Goal: Transaction & Acquisition: Purchase product/service

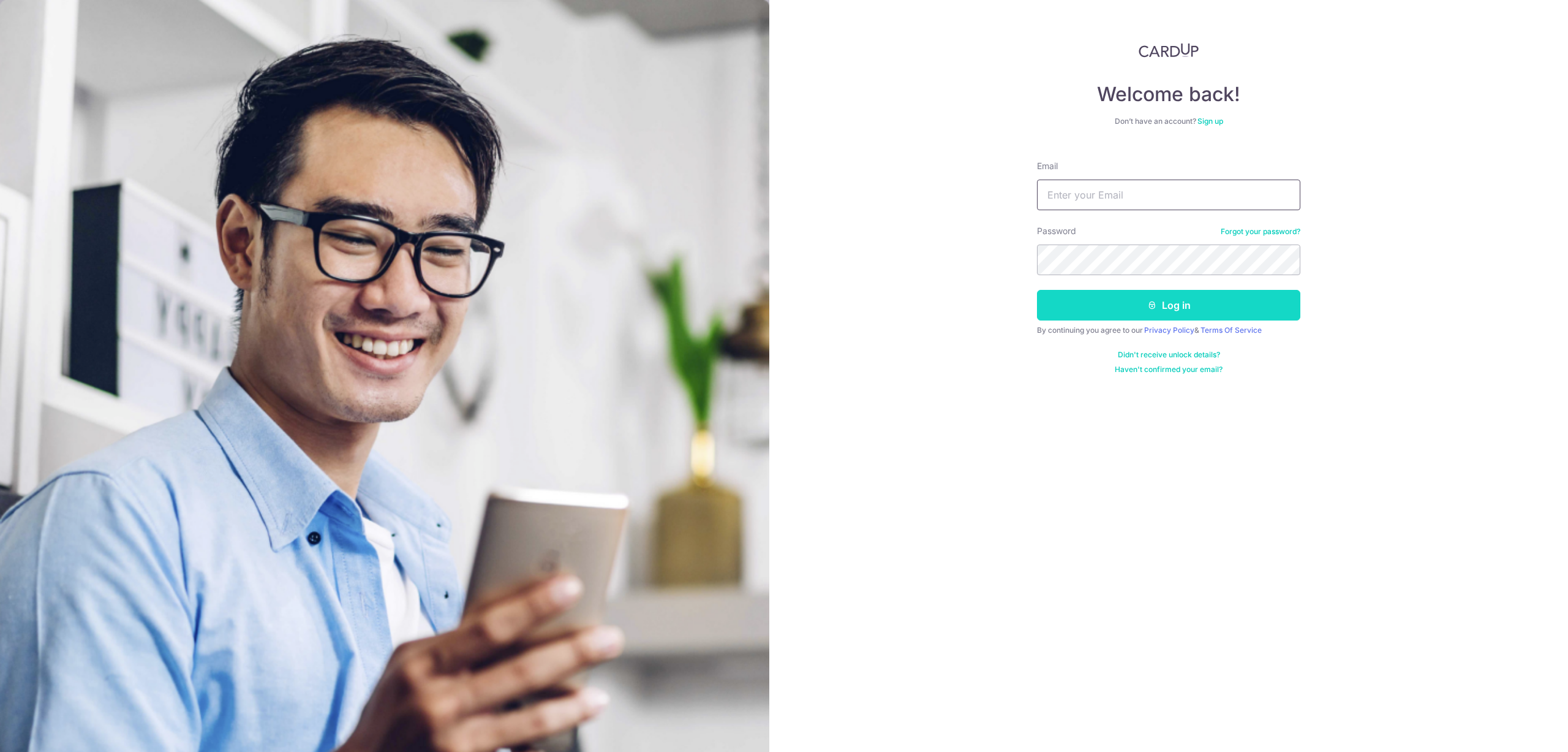
type input "[EMAIL_ADDRESS][DOMAIN_NAME]"
click at [1131, 308] on button "Log in" at bounding box center [1168, 305] width 264 height 31
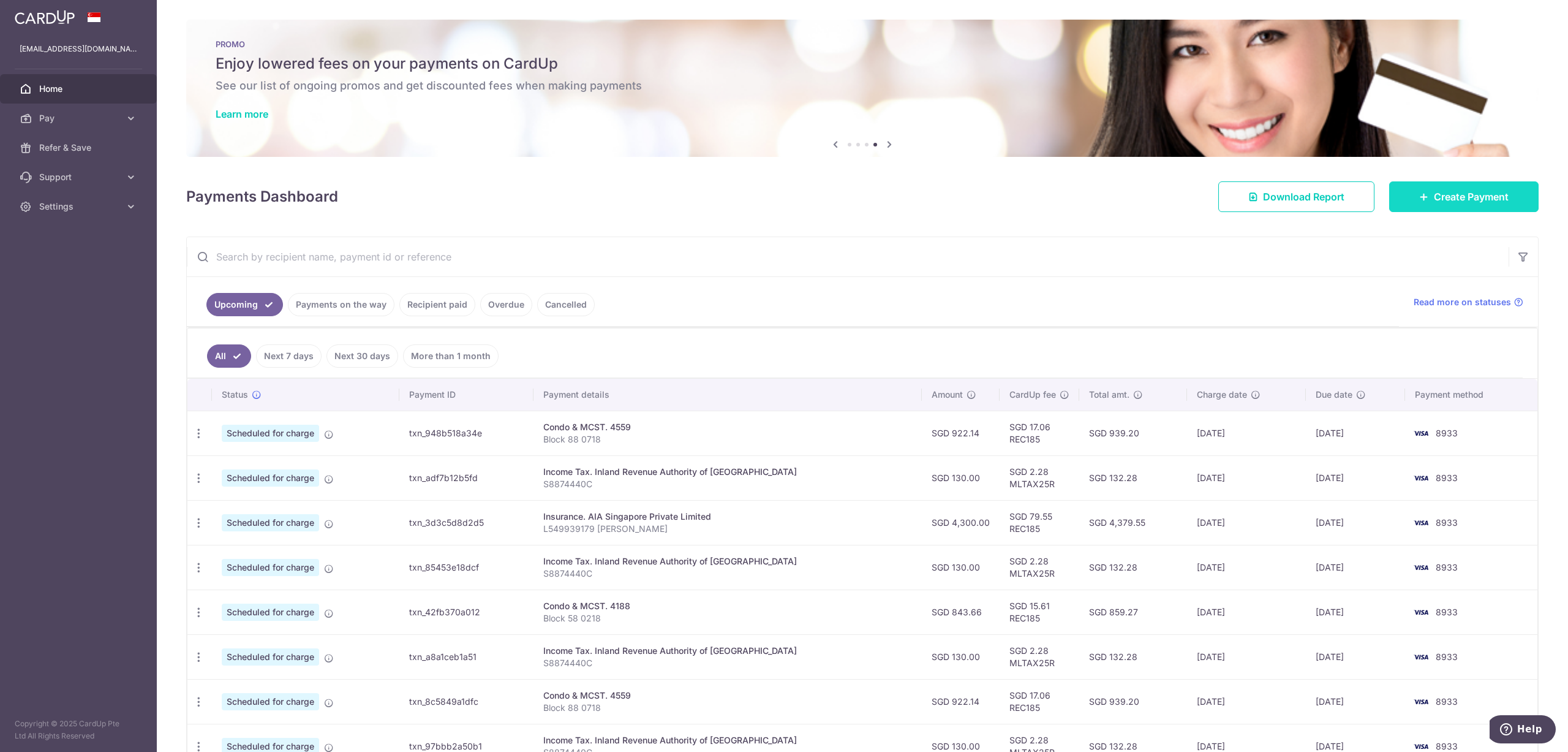
click at [1492, 195] on span "Create Payment" at bounding box center [1471, 196] width 75 height 15
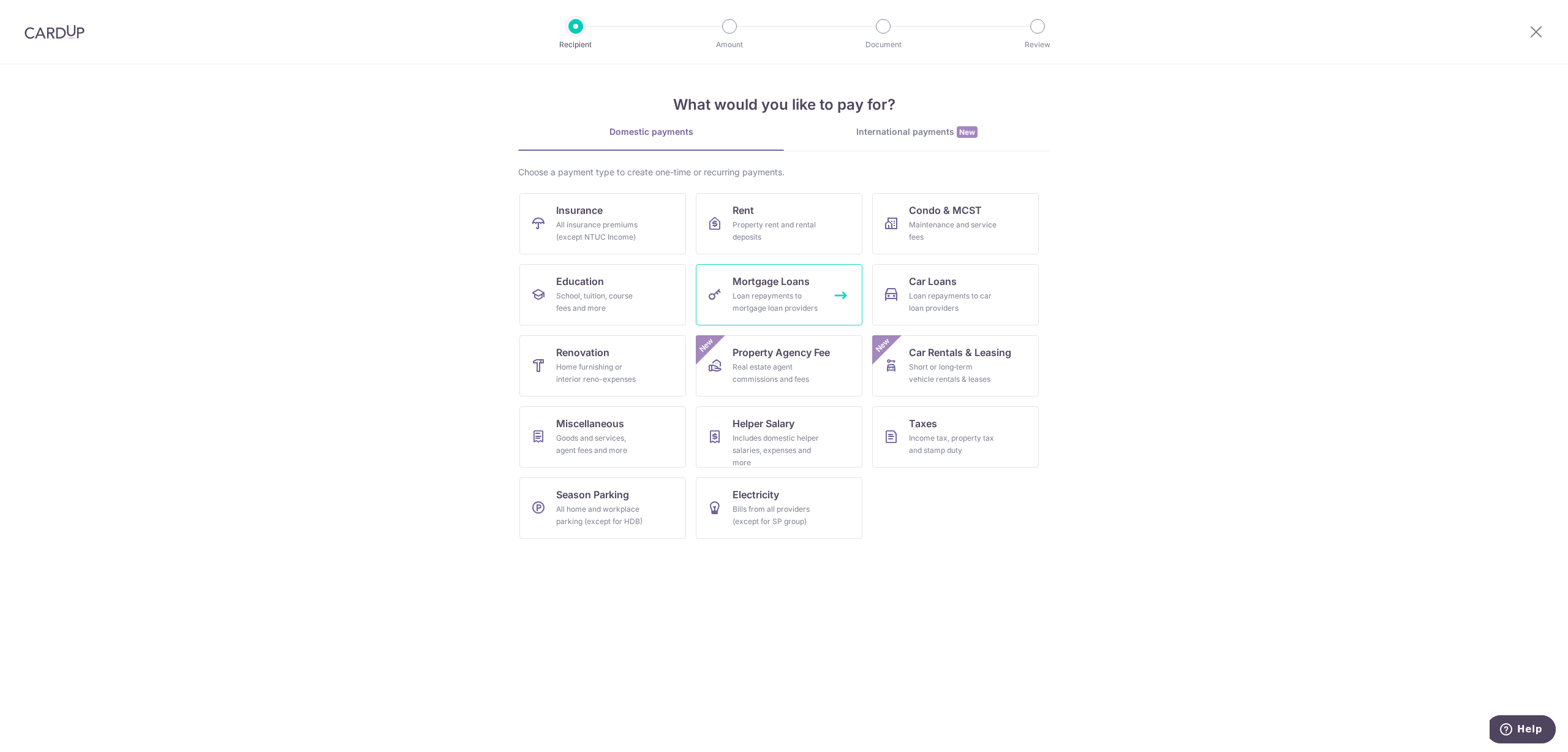
click at [807, 291] on div "Loan repayments to mortgage loan providers" at bounding box center [776, 302] width 88 height 25
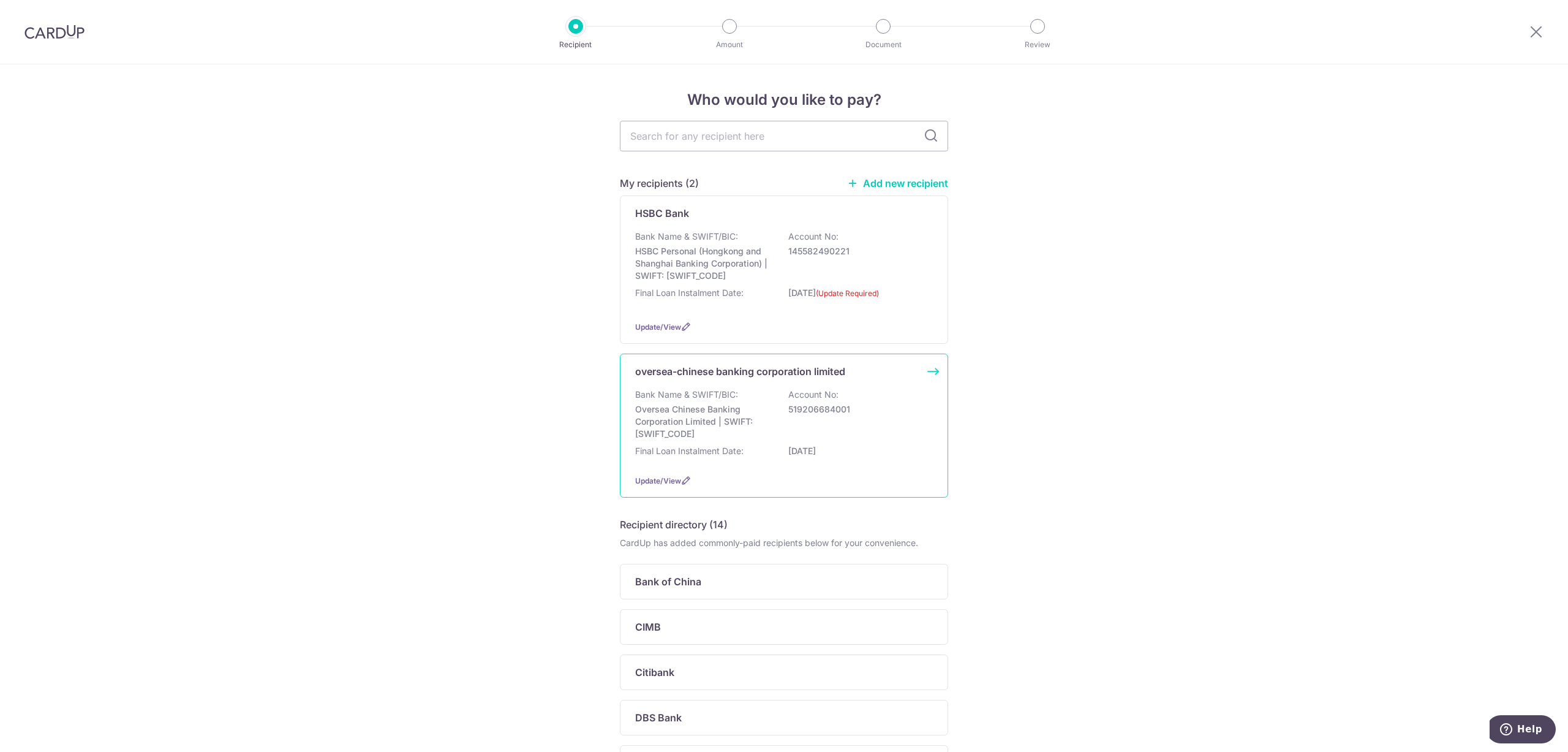
click at [772, 420] on div "Bank Name & SWIFT/BIC: Oversea Chinese Banking Corporation Limited | SWIFT: OCB…" at bounding box center [784, 414] width 298 height 51
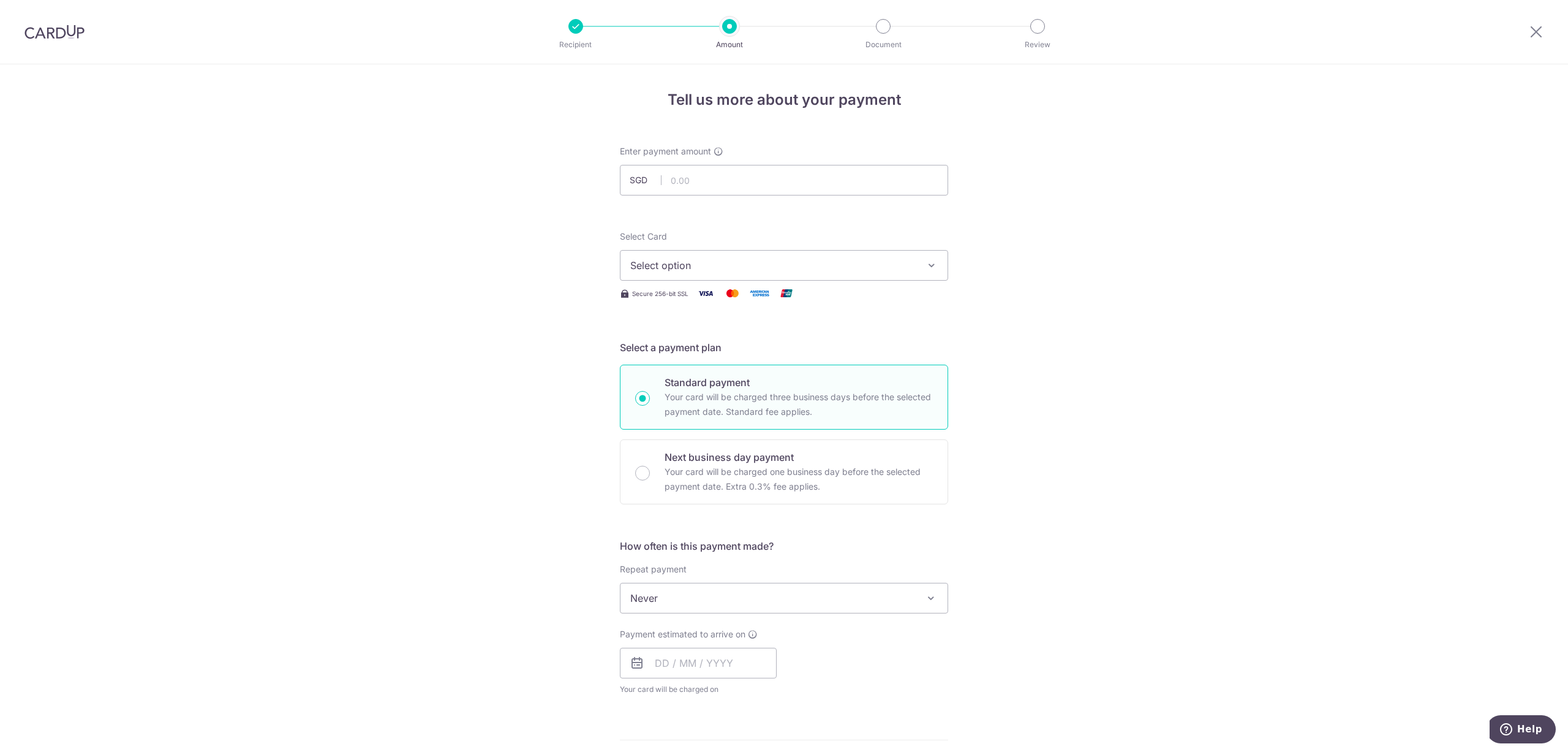
click at [1165, 259] on div "Tell us more about your payment Enter payment amount SGD Select Card Select opt…" at bounding box center [784, 619] width 1568 height 1109
click at [819, 173] on input "text" at bounding box center [784, 180] width 328 height 31
type input "10,000.00"
click at [792, 281] on div "Select Card Select option Add credit card Your Cards **** 8933 Secure 256-bit S…" at bounding box center [784, 266] width 328 height 71
click at [826, 261] on span "Select option" at bounding box center [773, 265] width 285 height 15
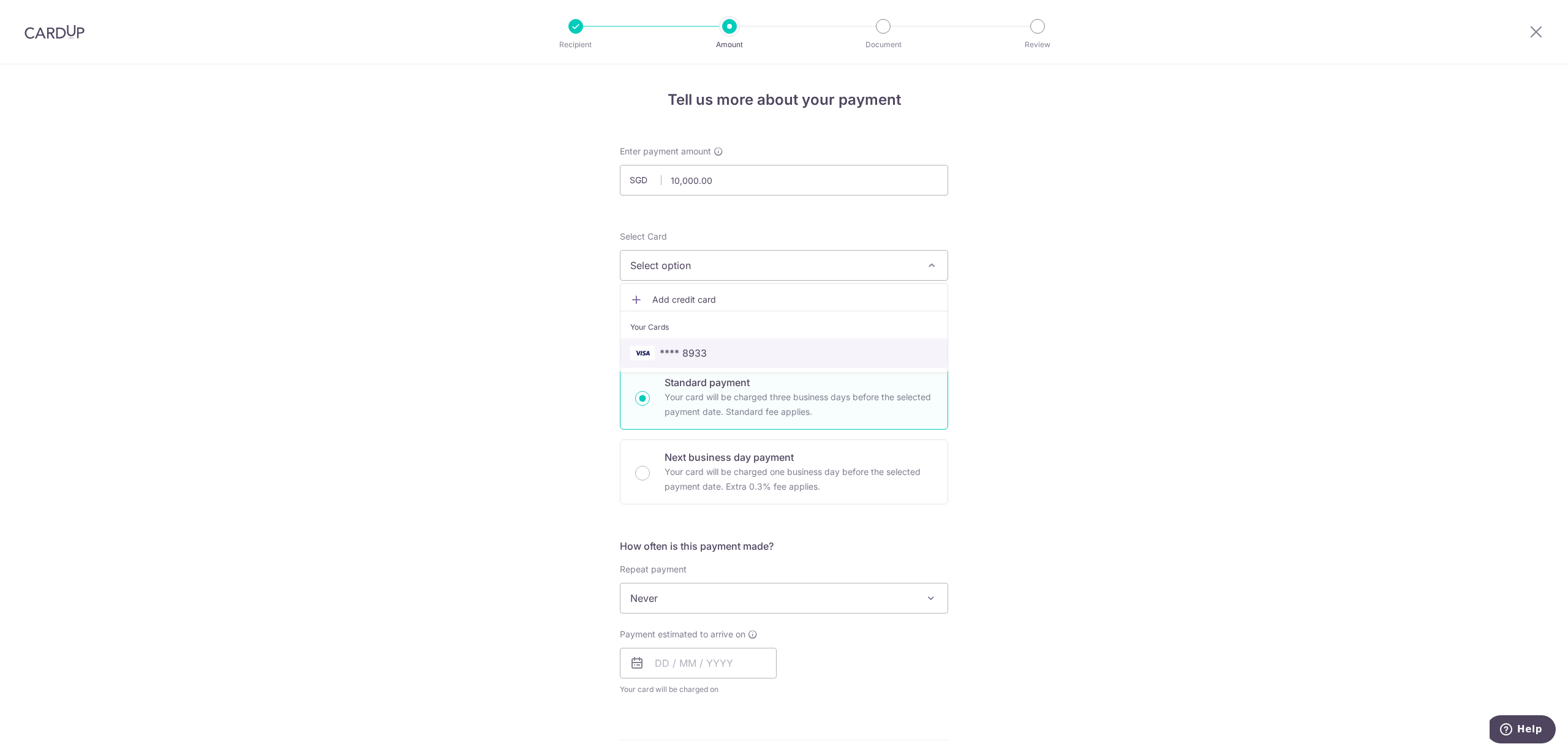
click at [761, 346] on span "**** 8933" at bounding box center [784, 353] width 308 height 15
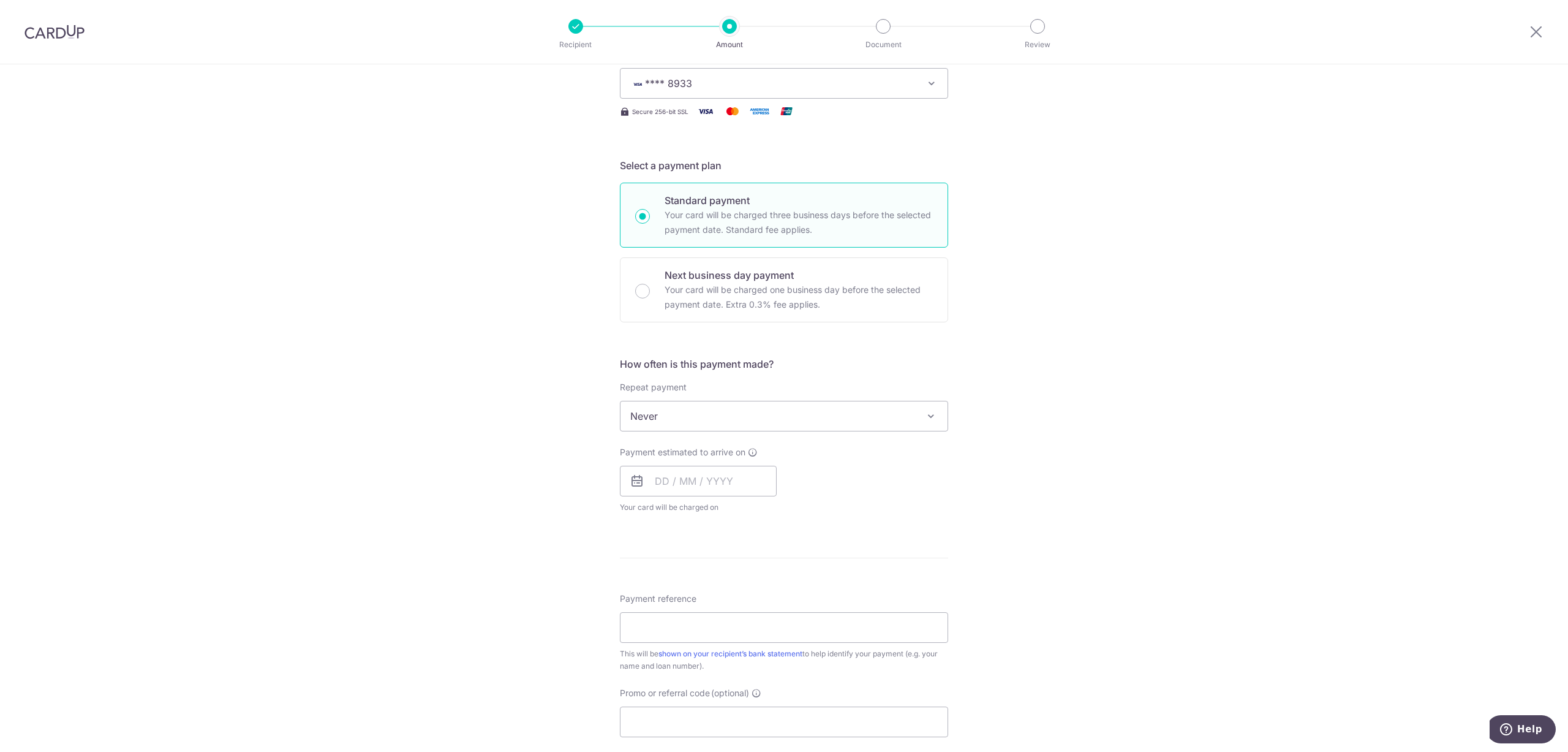
scroll to position [184, 0]
click at [774, 425] on span "Never" at bounding box center [784, 414] width 327 height 29
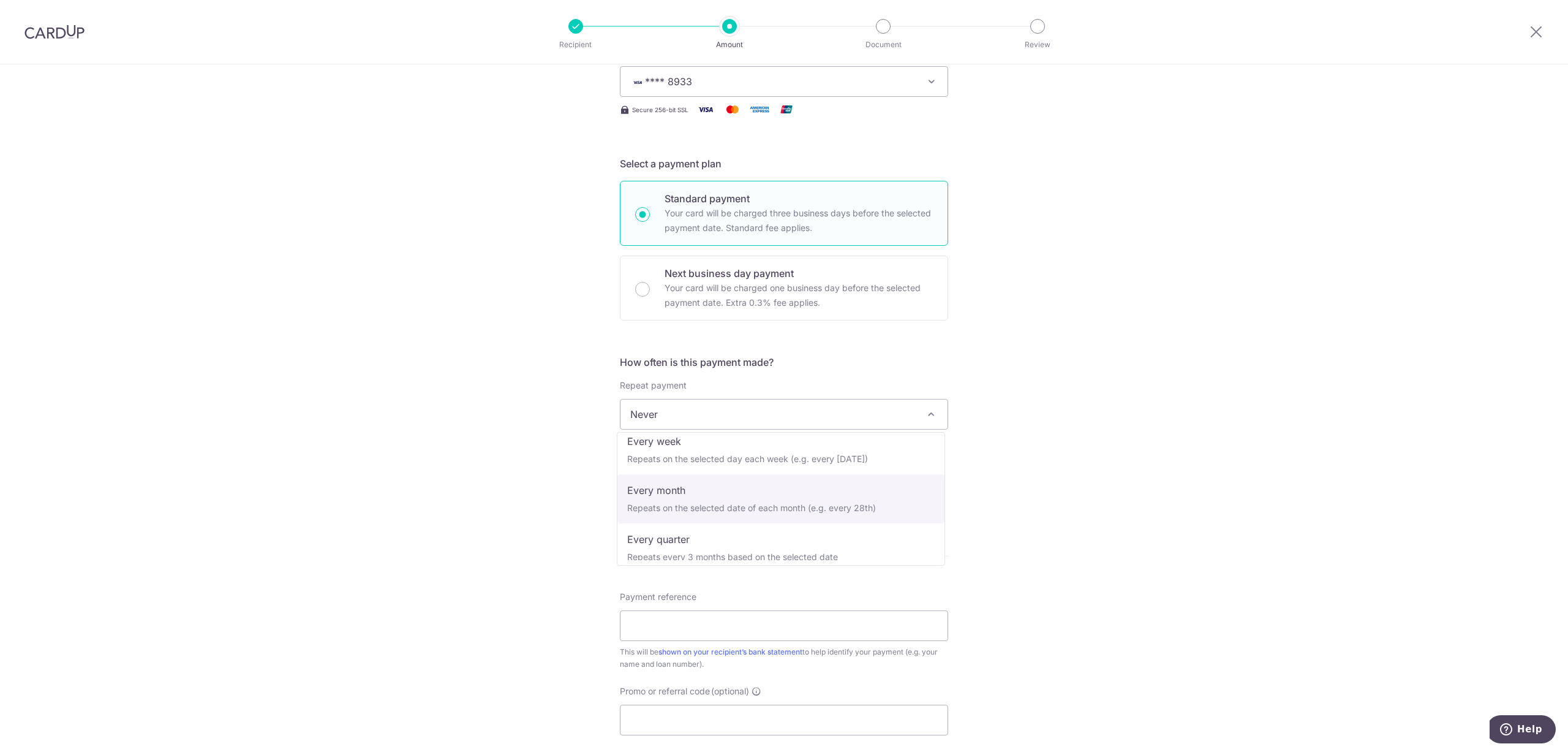
select select "3"
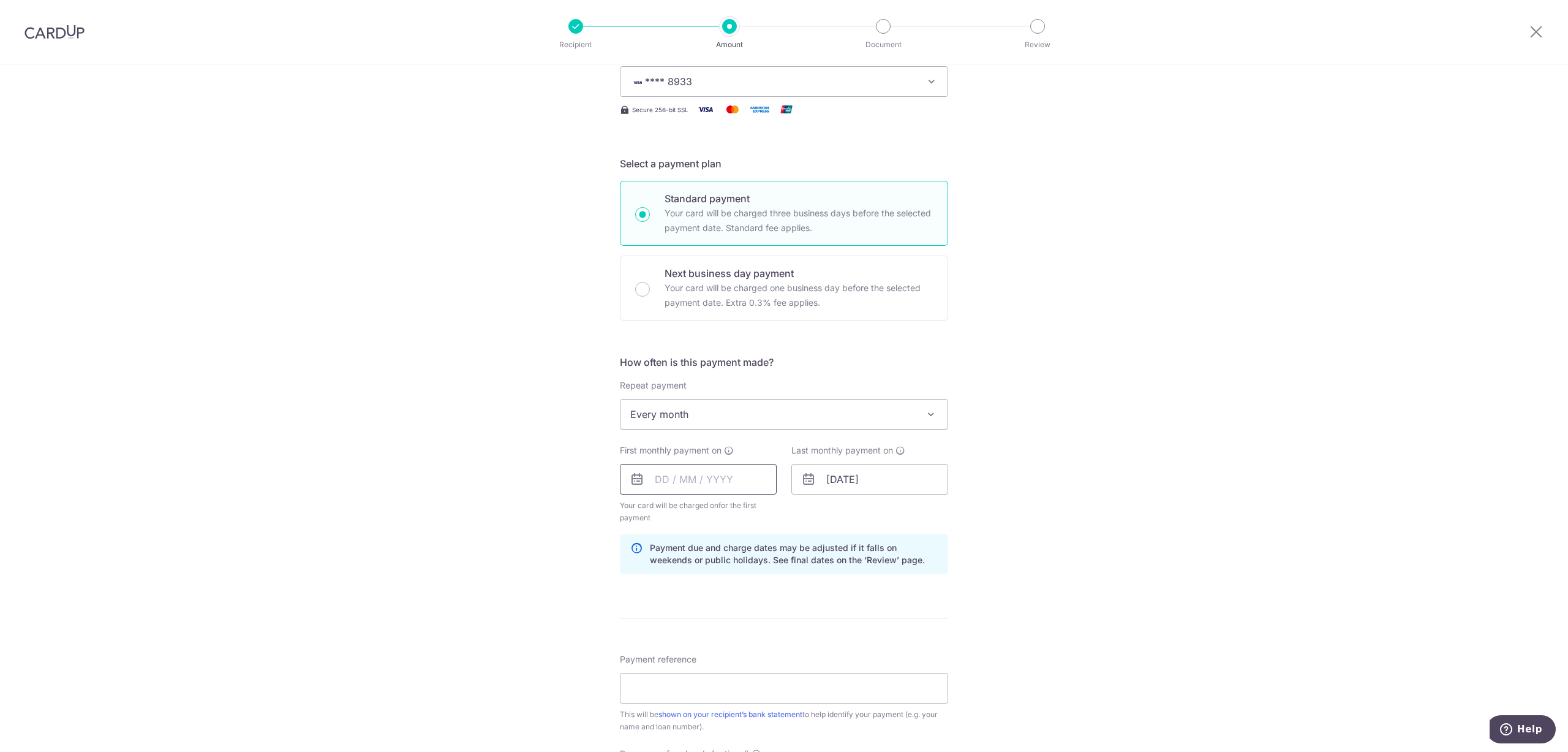
click at [718, 480] on input "text" at bounding box center [698, 479] width 157 height 31
click at [766, 621] on link "17" at bounding box center [767, 615] width 20 height 20
type input "[DATE]"
click at [760, 618] on form "Enter payment amount SGD 10,000.00 10000.00 Select Card **** 8933 Add credit ca…" at bounding box center [784, 477] width 328 height 1033
click at [874, 486] on input "01/02/2053" at bounding box center [870, 479] width 157 height 31
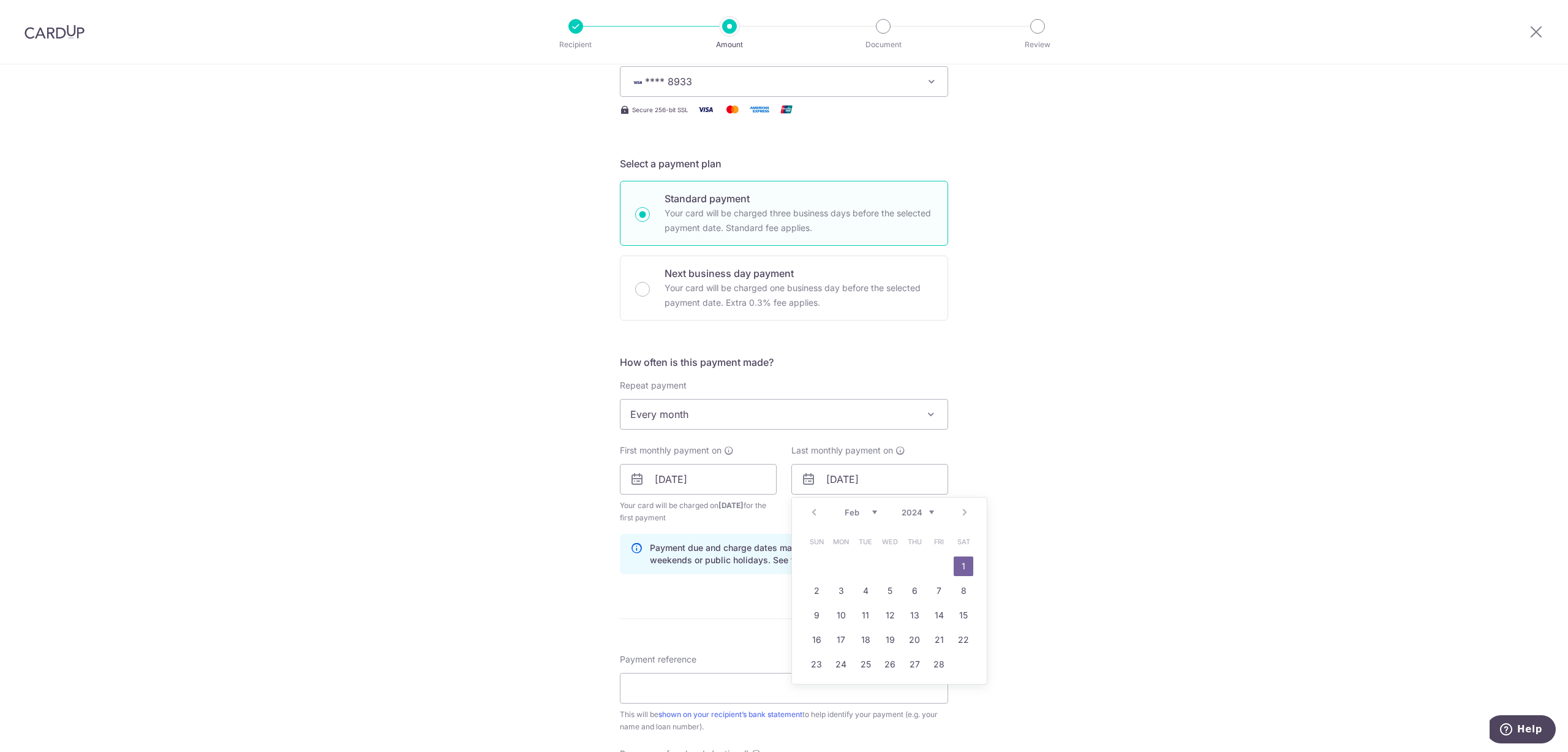
click at [921, 510] on select "2024 2025 2026 2027 2028 2029 2030 2031 2032 2033 2034 2035" at bounding box center [917, 512] width 32 height 10
click at [943, 663] on link "28" at bounding box center [939, 664] width 20 height 20
click at [868, 475] on input "28/02/2025" at bounding box center [870, 479] width 157 height 31
click at [924, 509] on select "2024 2025 2026 2027 2028 2029 2030 2031 2032 2033 2034 2035" at bounding box center [917, 512] width 32 height 10
click at [856, 512] on select "Jan Feb Mar Apr May Jun Jul Aug Sep Oct Nov Dec" at bounding box center [861, 512] width 32 height 10
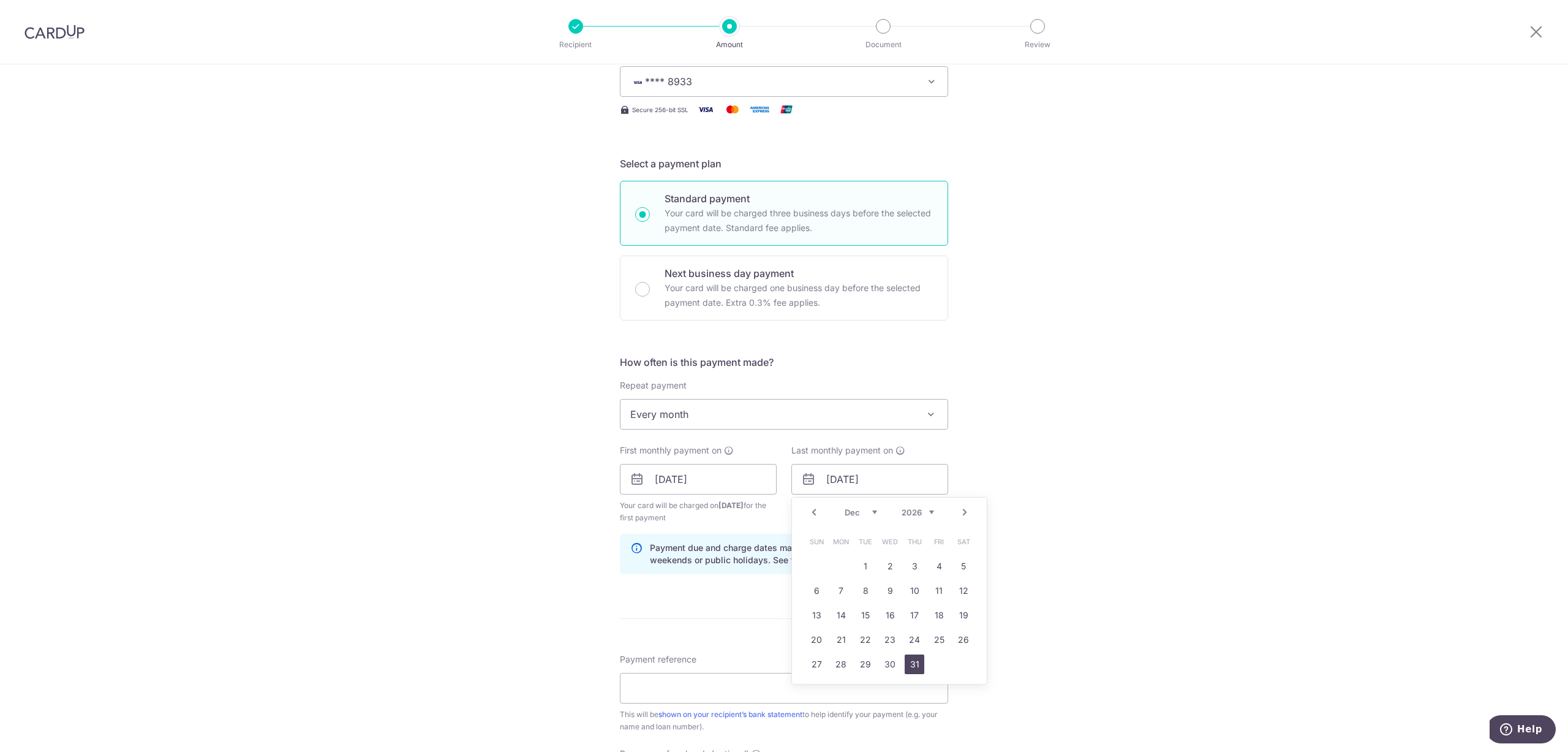
click at [915, 662] on link "31" at bounding box center [914, 664] width 20 height 20
type input "31/12/2026"
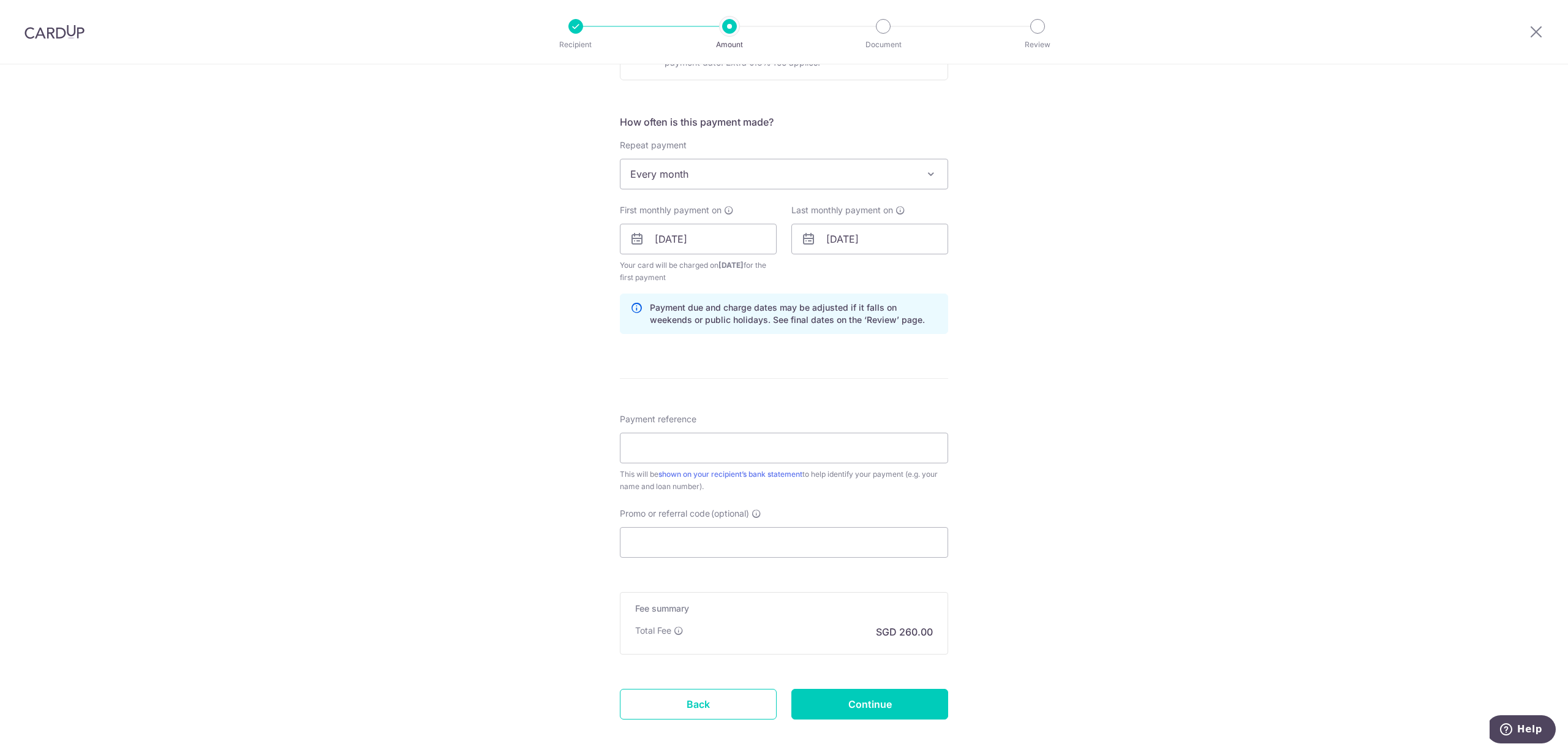
scroll to position [429, 0]
click at [905, 443] on input "Payment reference" at bounding box center [784, 443] width 328 height 31
click at [848, 444] on input "Payment reference" at bounding box center [784, 443] width 328 height 31
click at [1173, 451] on div "Tell us more about your payment Enter payment amount SGD 10,000.00 10000.00 Sel…" at bounding box center [784, 221] width 1568 height 1172
click at [941, 432] on input "Payment reference" at bounding box center [784, 443] width 328 height 31
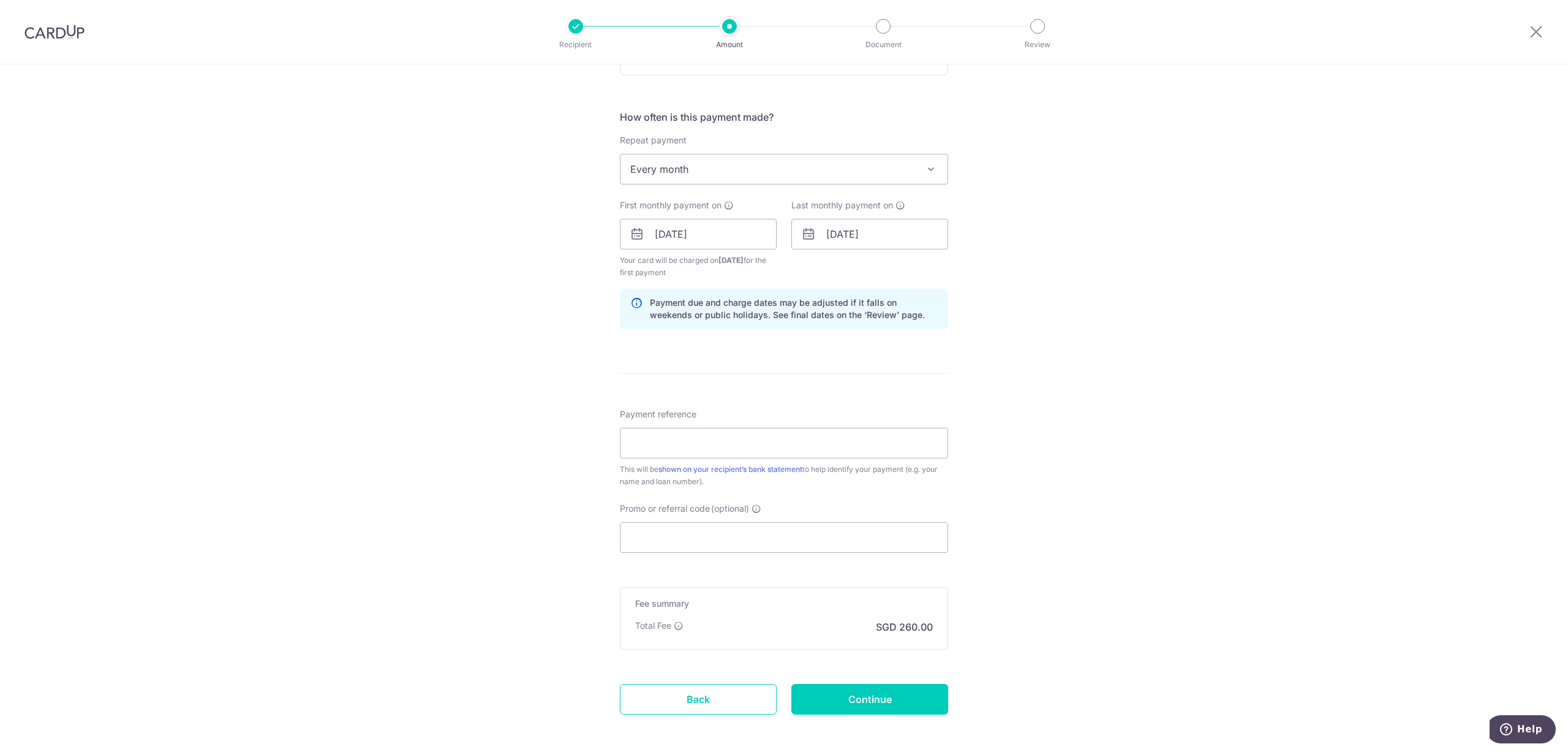
click at [1184, 380] on div "Tell us more about your payment Enter payment amount SGD 10,000.00 10000.00 Sel…" at bounding box center [784, 221] width 1568 height 1172
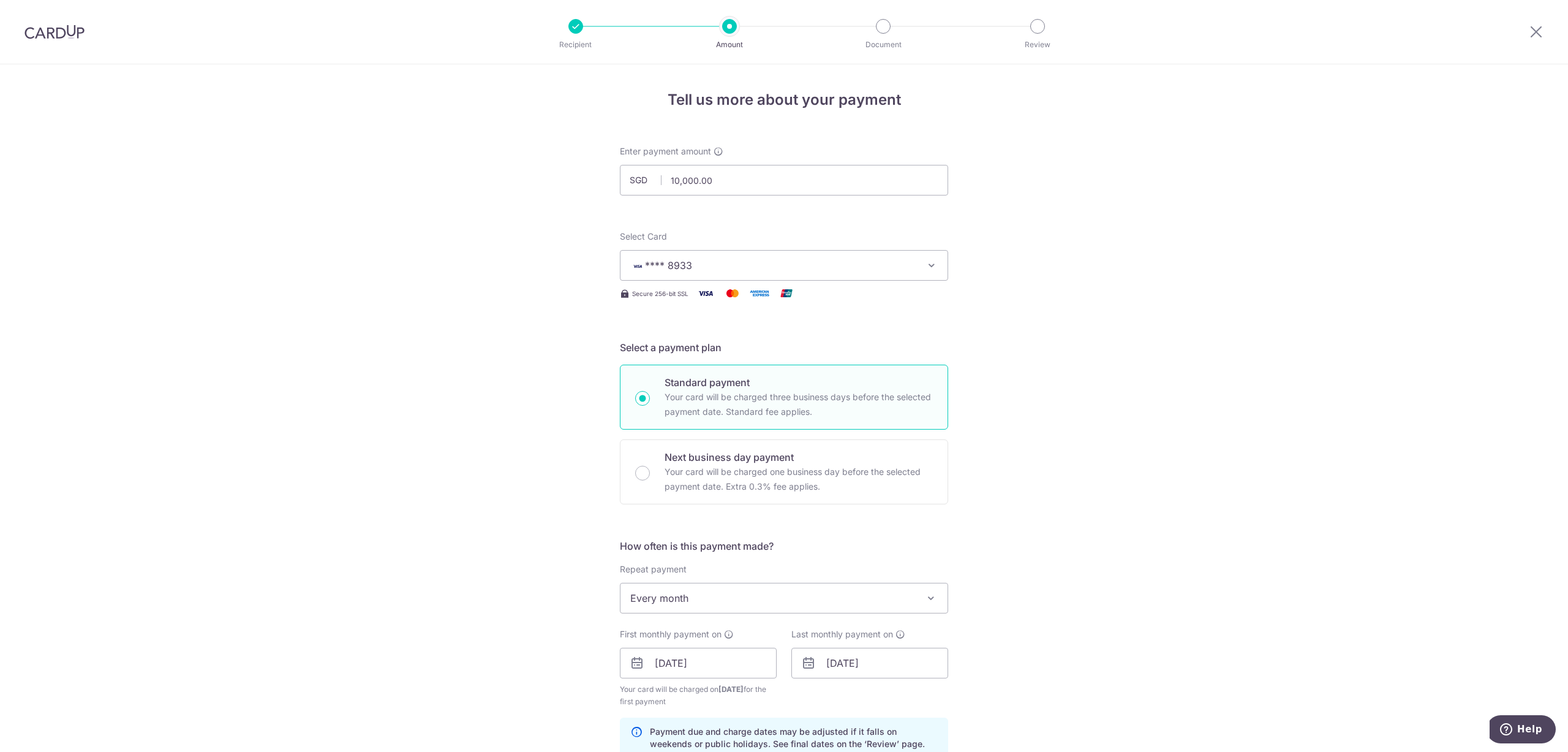
scroll to position [184, 0]
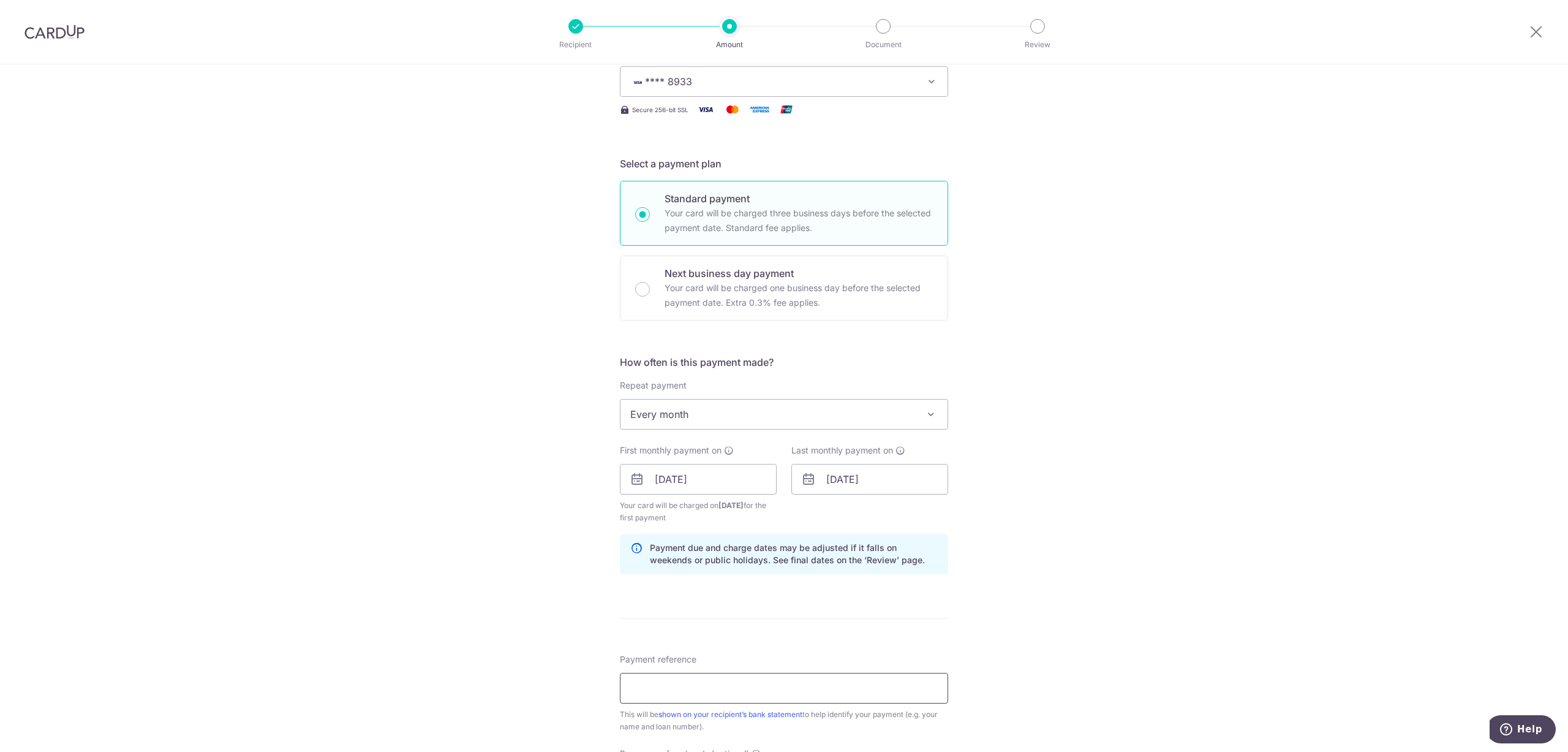
click at [701, 685] on input "Payment reference" at bounding box center [784, 688] width 328 height 31
type input "ATT loan"
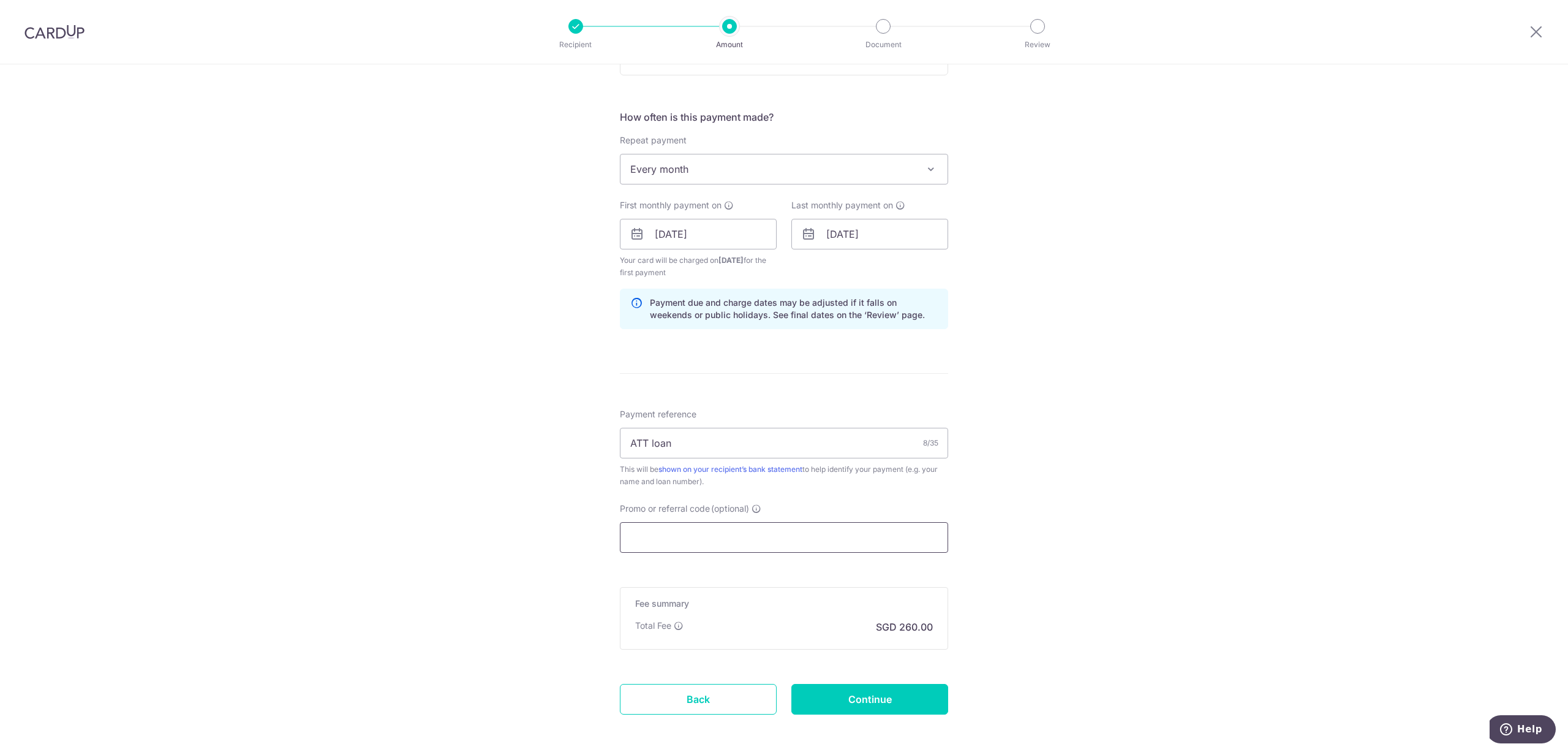
click at [751, 530] on input "Promo or referral code (optional)" at bounding box center [784, 537] width 328 height 31
click at [715, 532] on input "Promo or referral code (optional)" at bounding box center [784, 537] width 328 height 31
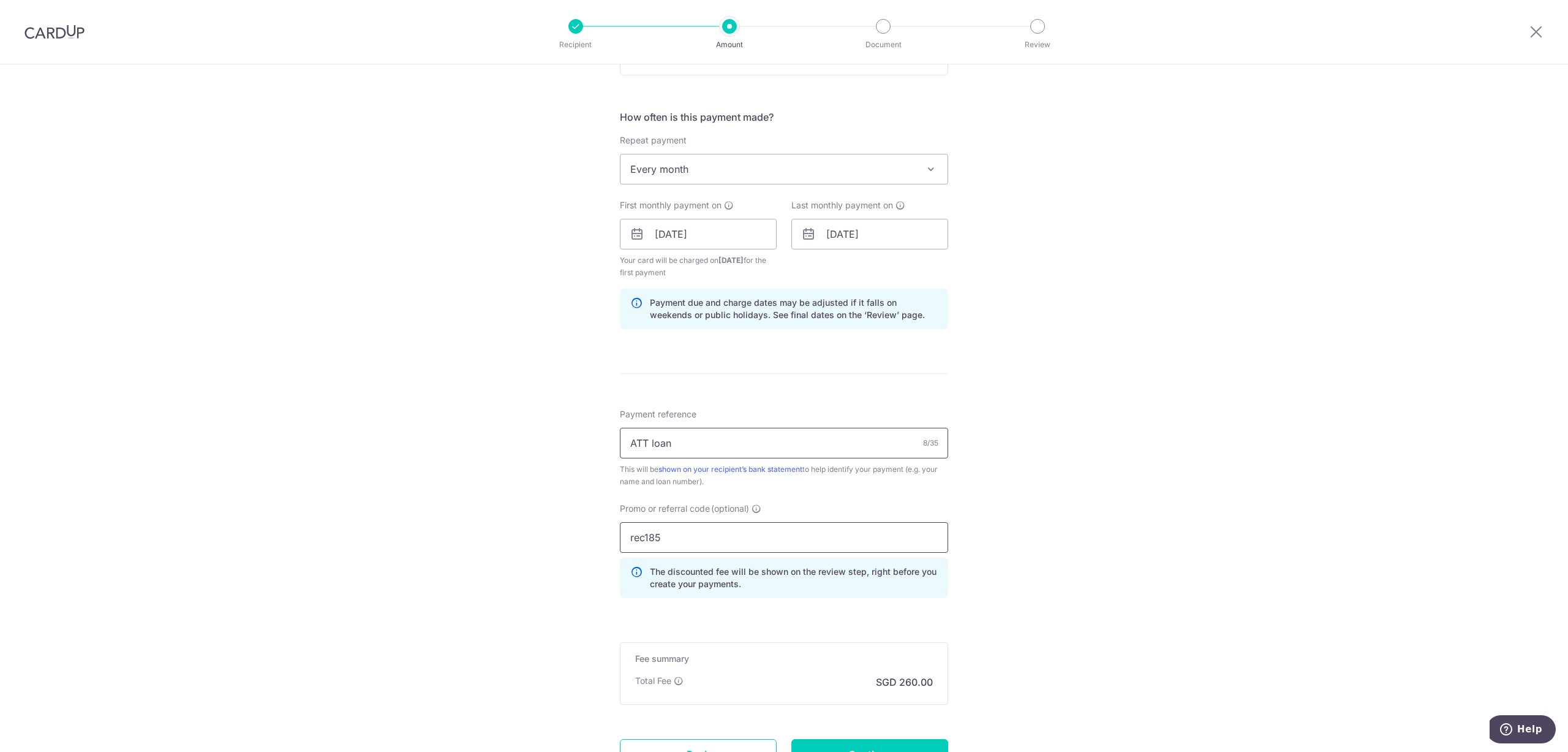
scroll to position [539, 0]
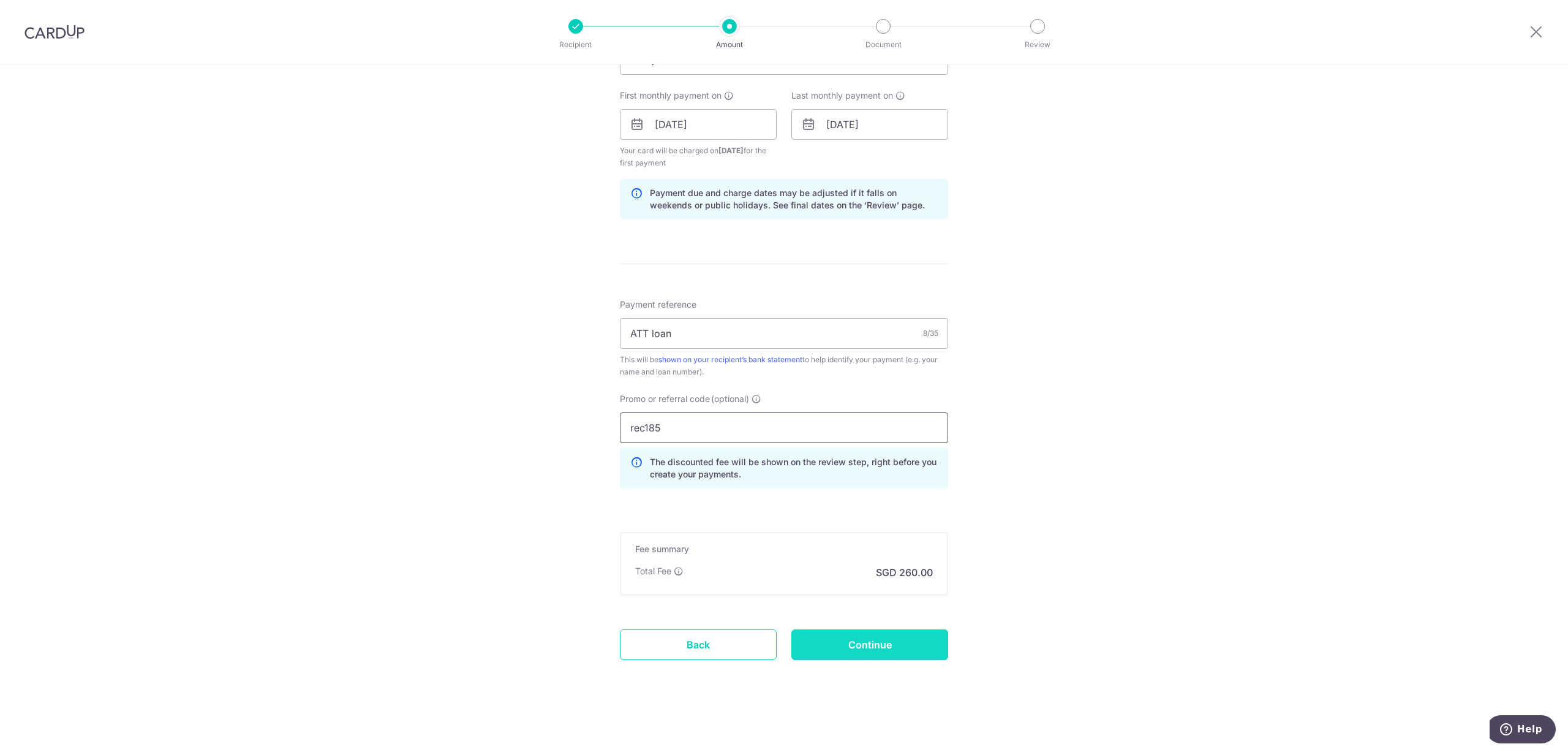
type input "rec185"
click at [864, 650] on input "Continue" at bounding box center [870, 645] width 157 height 31
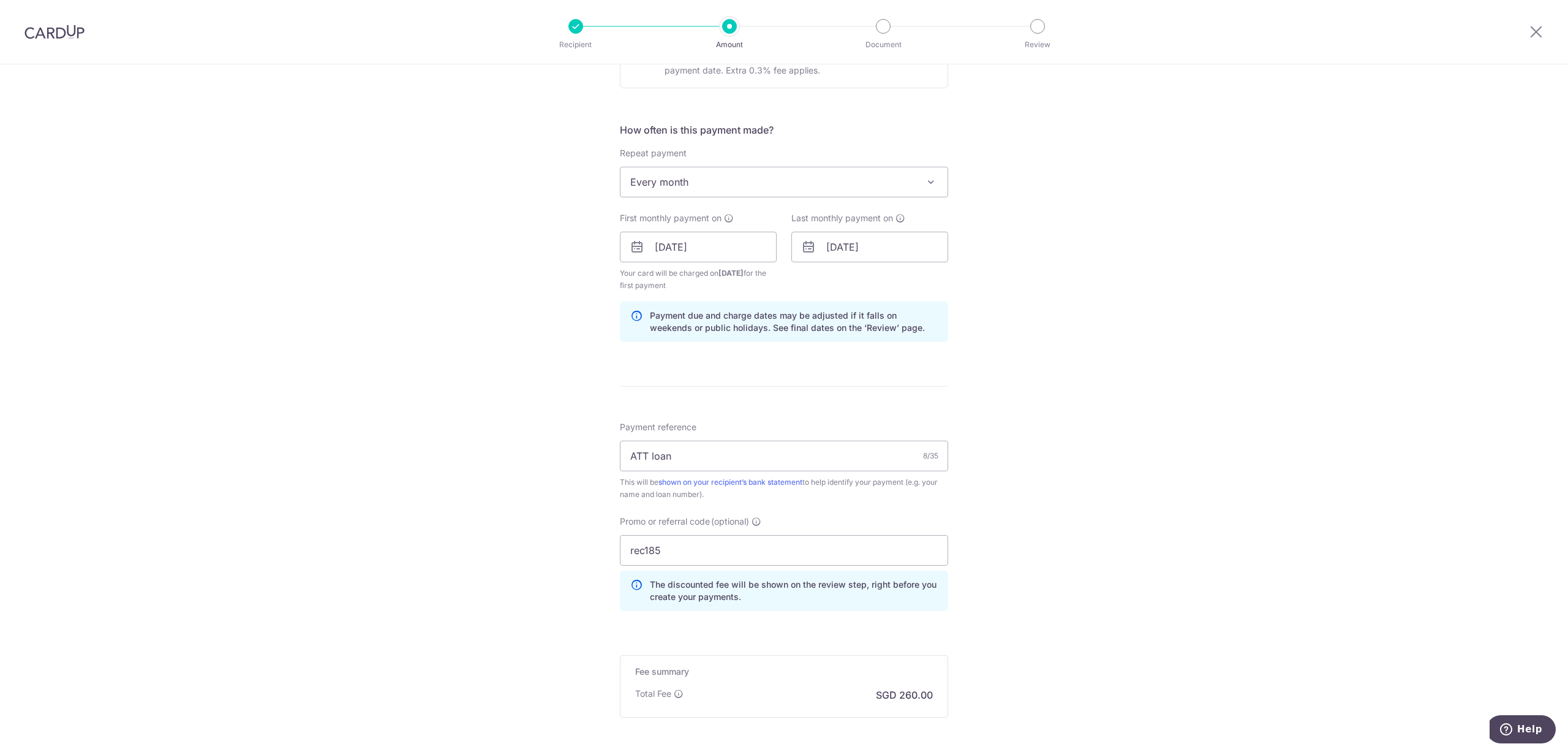
scroll to position [112, 0]
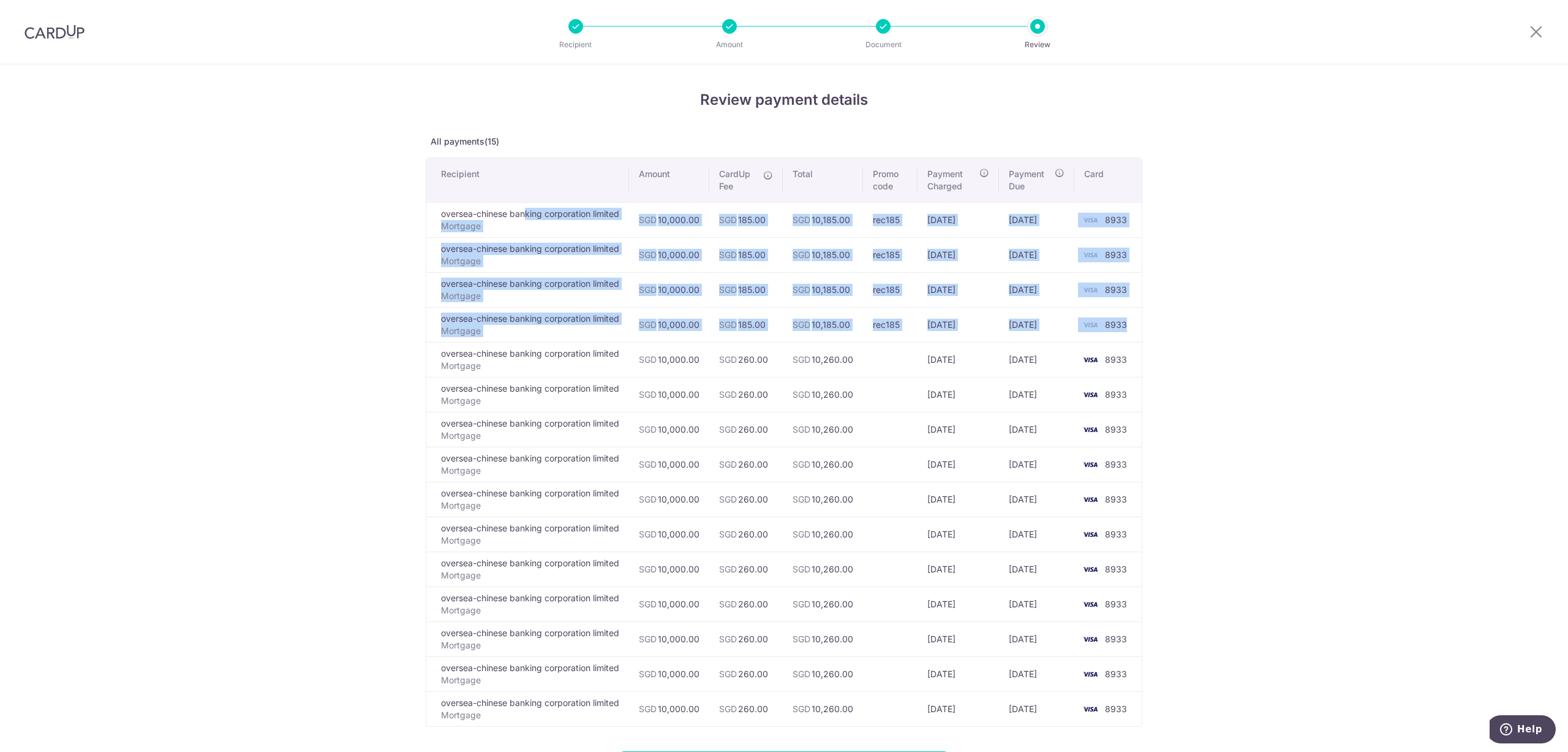
drag, startPoint x: 438, startPoint y: 215, endPoint x: 1125, endPoint y: 325, distance: 695.8
click at [1125, 325] on tbody "oversea-chinese banking corporation limited Mortgage SGD 10,000.00 SGD 185.00 S…" at bounding box center [784, 464] width 715 height 524
click at [1125, 325] on td "8933" at bounding box center [1108, 324] width 67 height 35
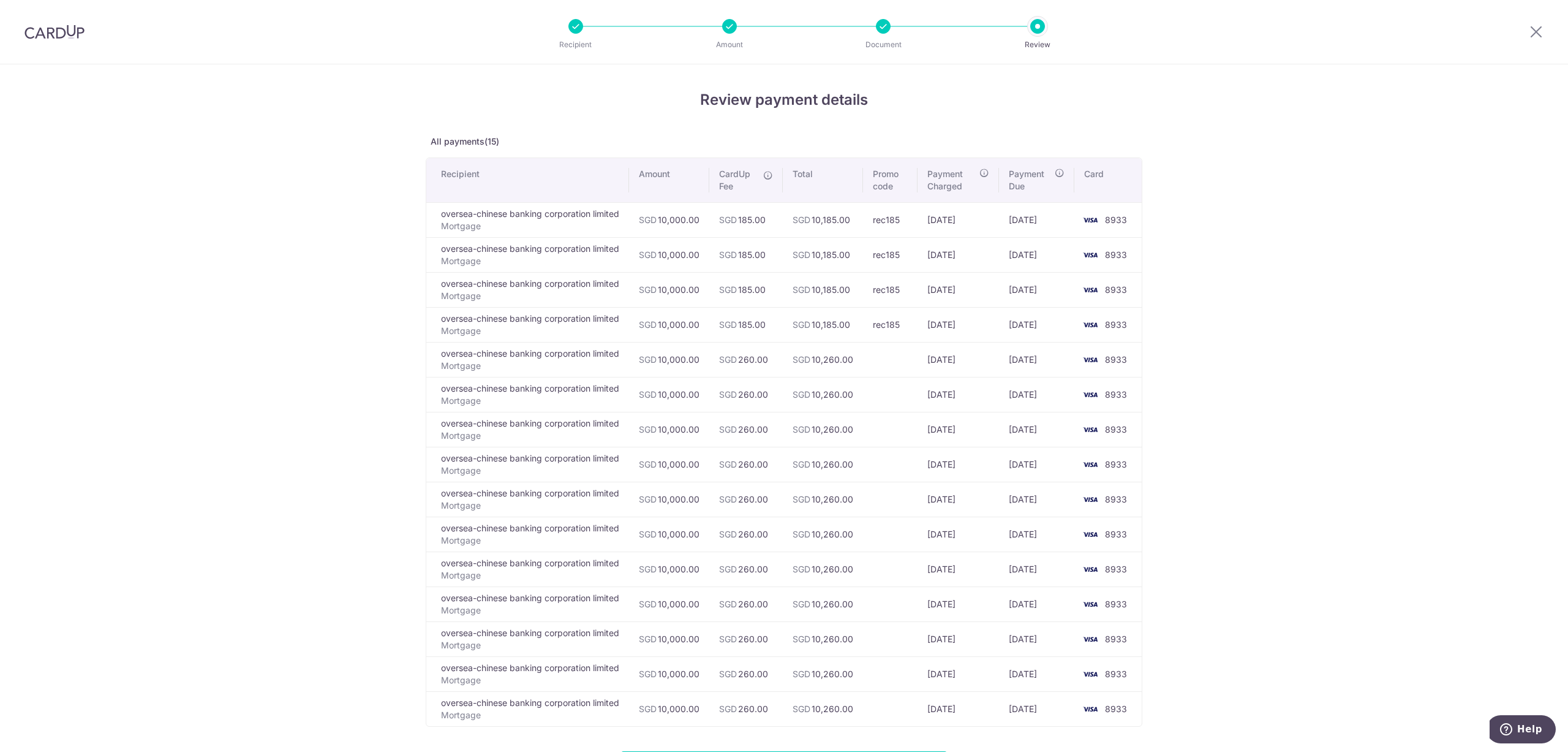
drag, startPoint x: 744, startPoint y: 213, endPoint x: 764, endPoint y: 321, distance: 109.8
click at [764, 321] on tbody "oversea-chinese banking corporation limited Mortgage SGD 10,000.00 SGD 185.00 S…" at bounding box center [784, 464] width 715 height 524
click at [764, 321] on td "SGD 185.00" at bounding box center [747, 324] width 74 height 35
drag, startPoint x: 874, startPoint y: 219, endPoint x: 913, endPoint y: 218, distance: 39.0
click at [913, 218] on td "rec185" at bounding box center [890, 219] width 54 height 35
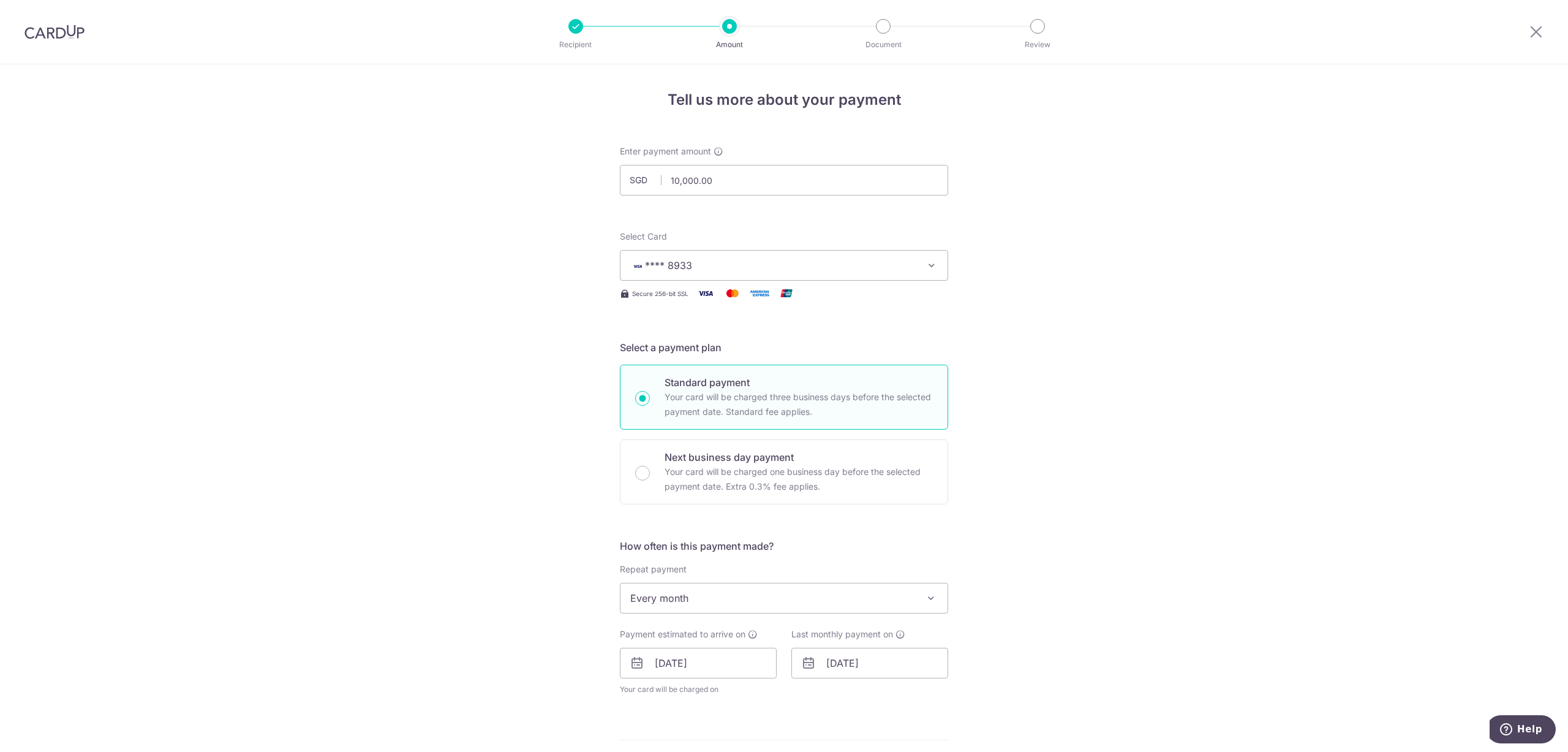
click at [53, 32] on img at bounding box center [55, 32] width 60 height 15
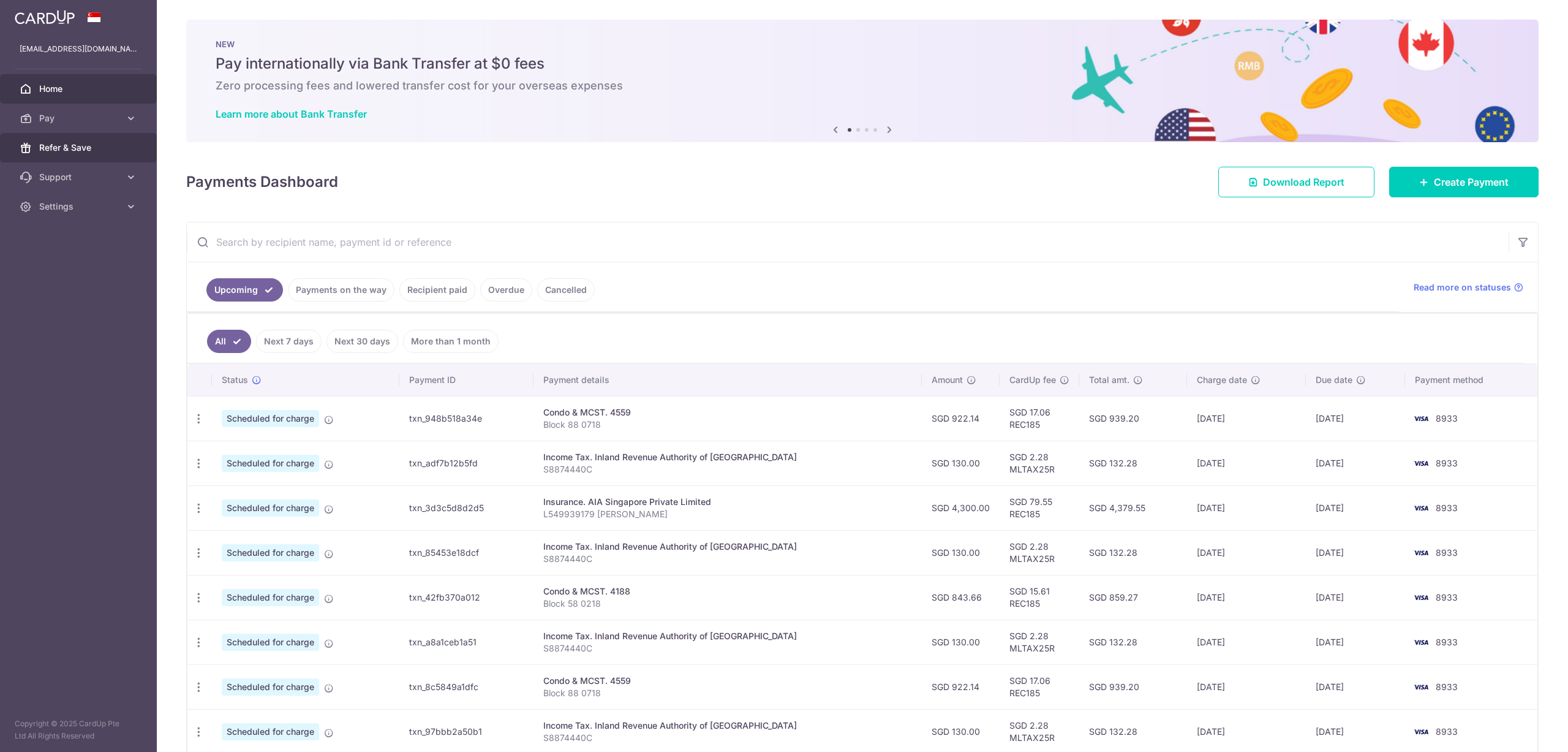
click at [112, 144] on span "Refer & Save" at bounding box center [79, 147] width 81 height 12
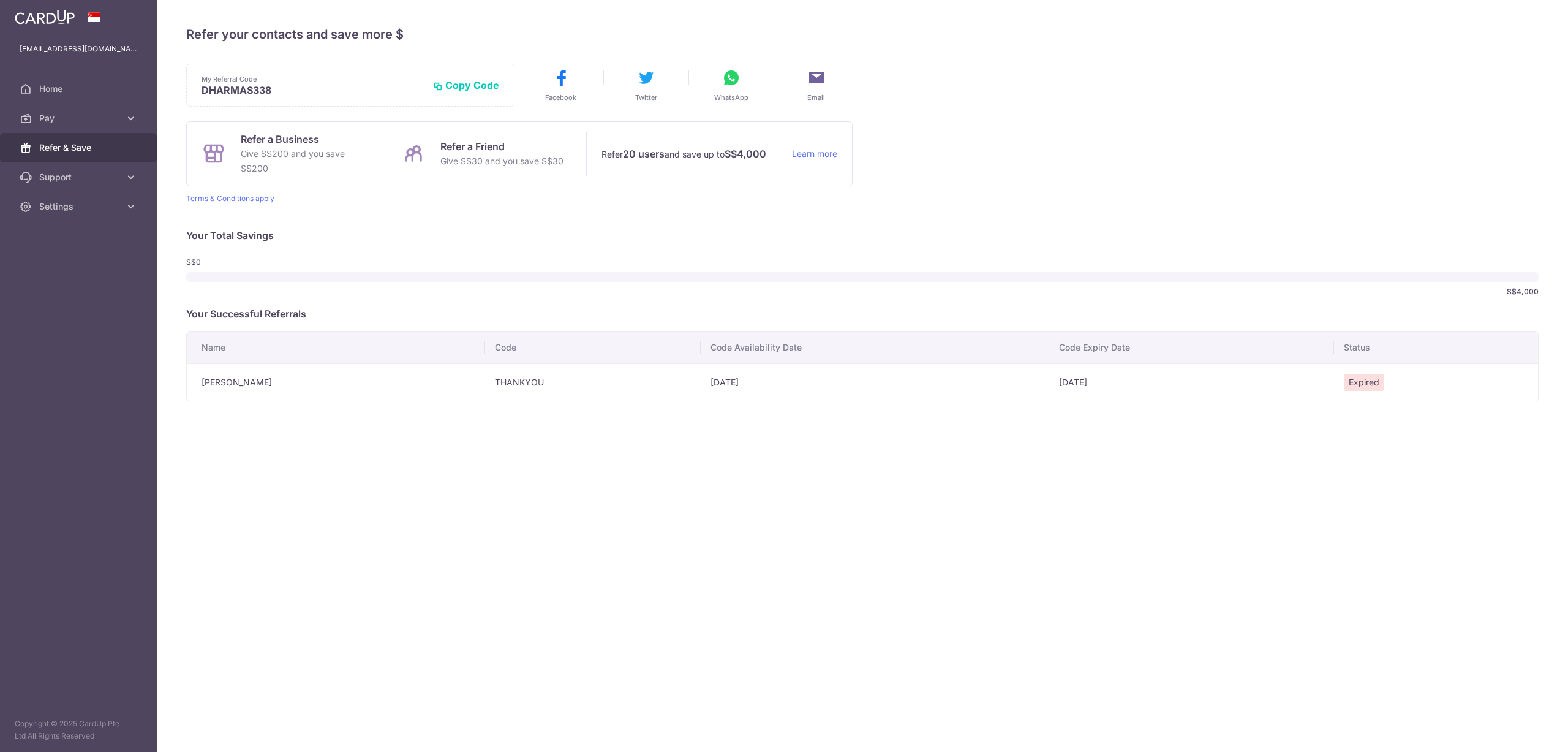
drag, startPoint x: 574, startPoint y: 163, endPoint x: 525, endPoint y: 162, distance: 49.0
click at [525, 162] on div "Refer a Friend Give S$30 and you save S$30" at bounding box center [485, 153] width 199 height 44
click at [539, 176] on div "Refer a Business Give S$200 and you save S$200 Refer a Friend Give S$30 and you…" at bounding box center [519, 154] width 666 height 65
click at [752, 96] on button "WhatsApp" at bounding box center [731, 85] width 72 height 34
click at [55, 83] on span "Home" at bounding box center [79, 88] width 81 height 12
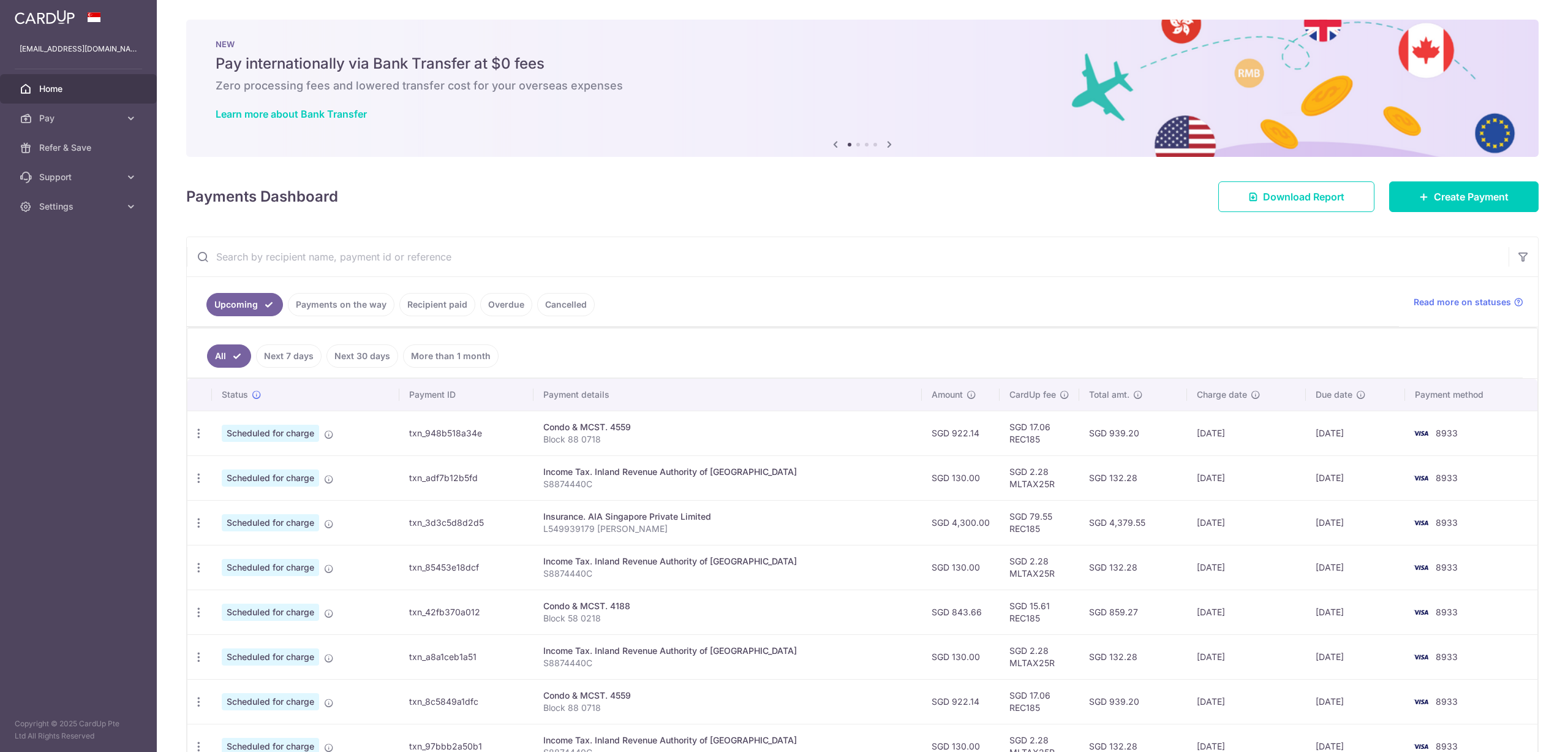
scroll to position [61, 0]
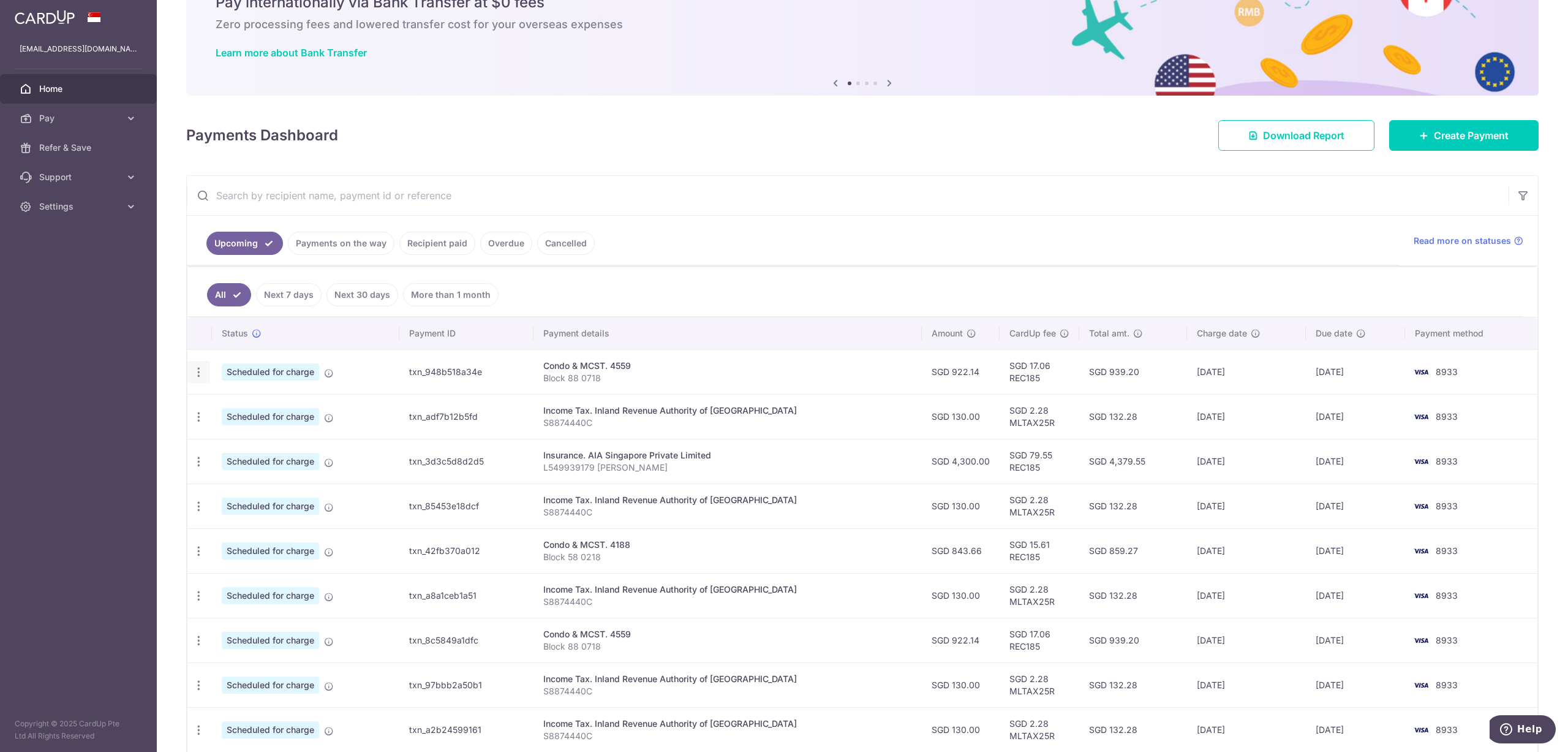
click at [198, 368] on icon "button" at bounding box center [199, 373] width 13 height 13
click at [269, 411] on span "Update payment" at bounding box center [264, 406] width 83 height 15
radio input "true"
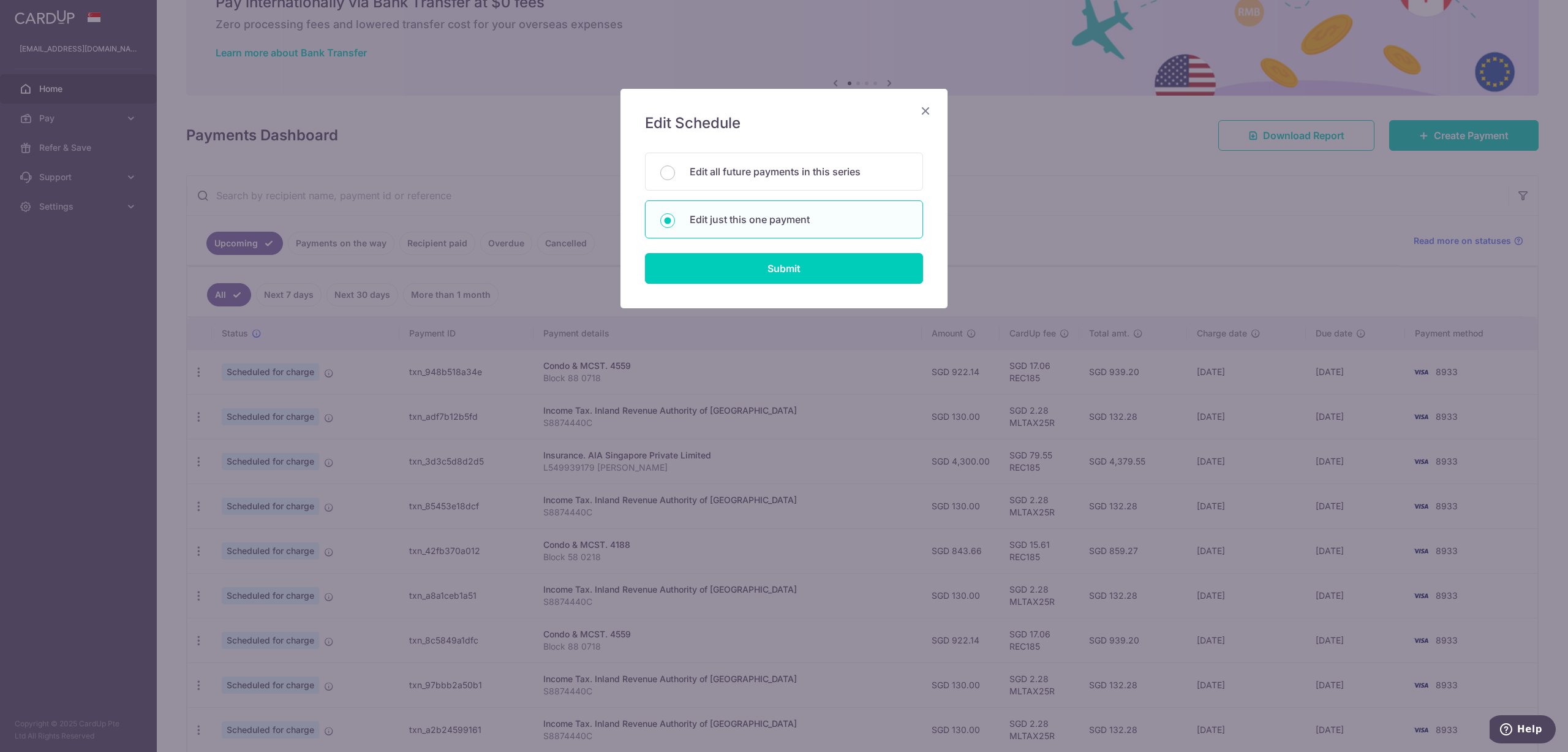
click at [924, 119] on div "Edit Schedule You will be editing all 5 payments to 4559 scheduled from 24/10/2…" at bounding box center [784, 198] width 327 height 219
click at [926, 113] on icon "Close" at bounding box center [925, 111] width 15 height 15
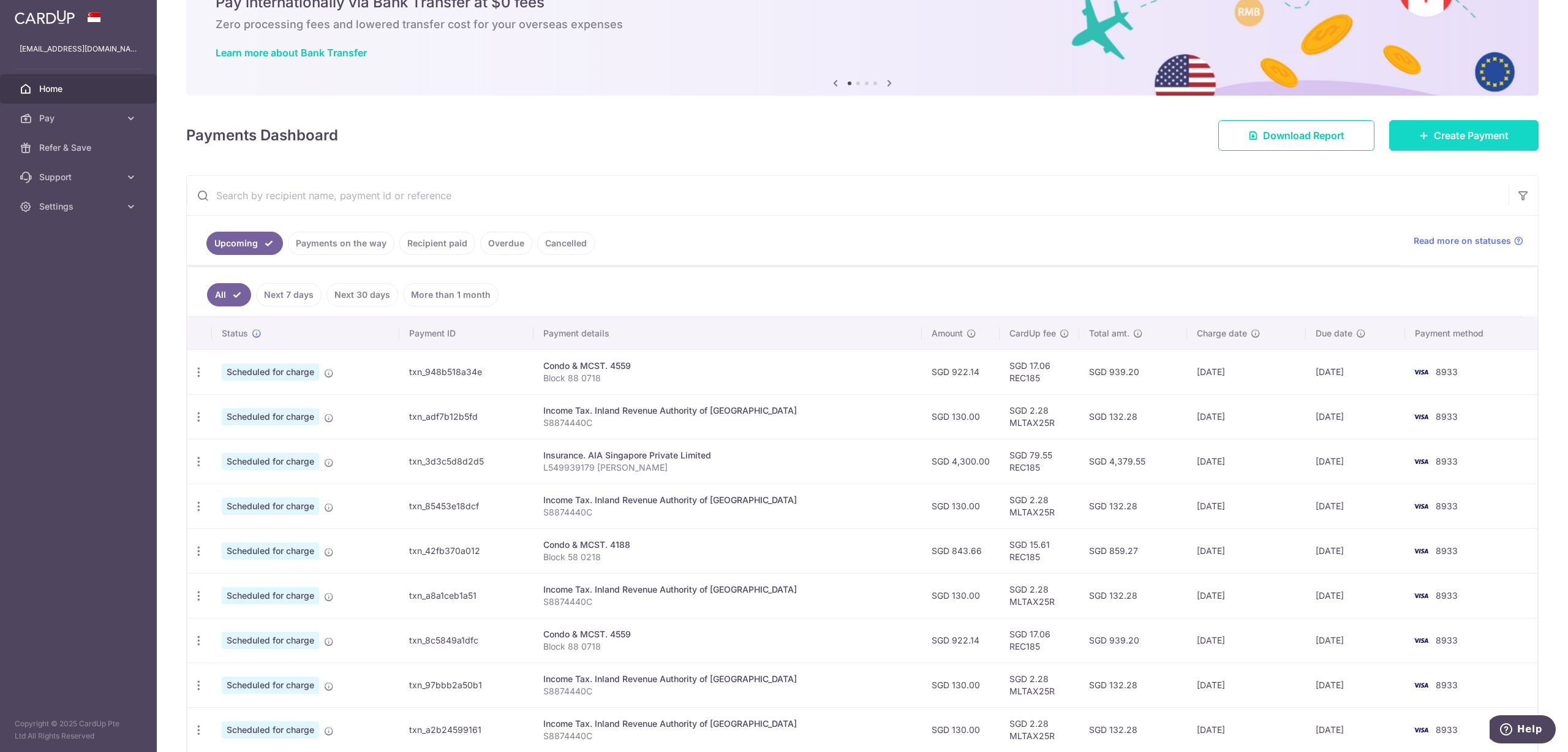
click at [1468, 142] on span "Create Payment" at bounding box center [1471, 135] width 75 height 15
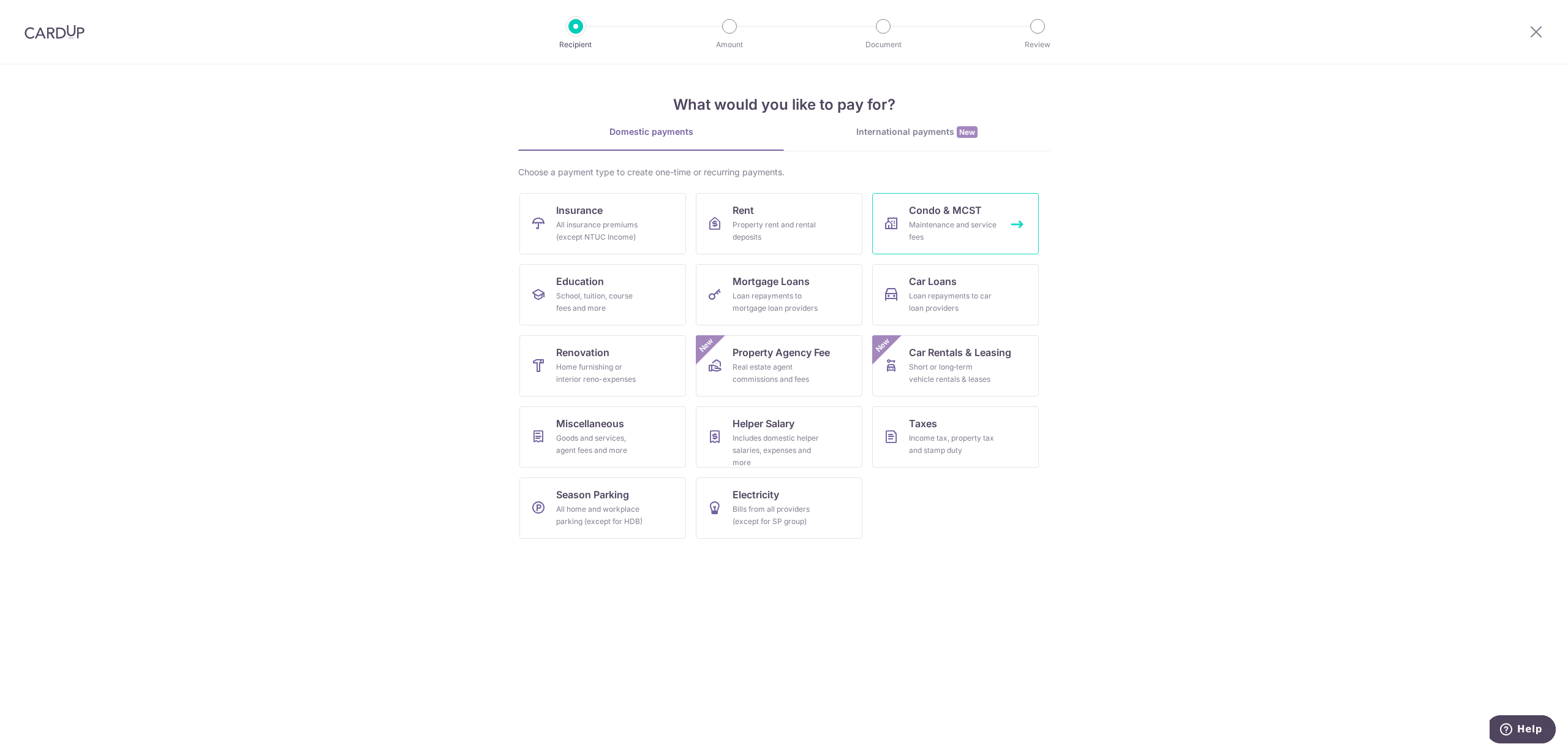
click at [959, 224] on div "Maintenance and service fees" at bounding box center [953, 231] width 88 height 25
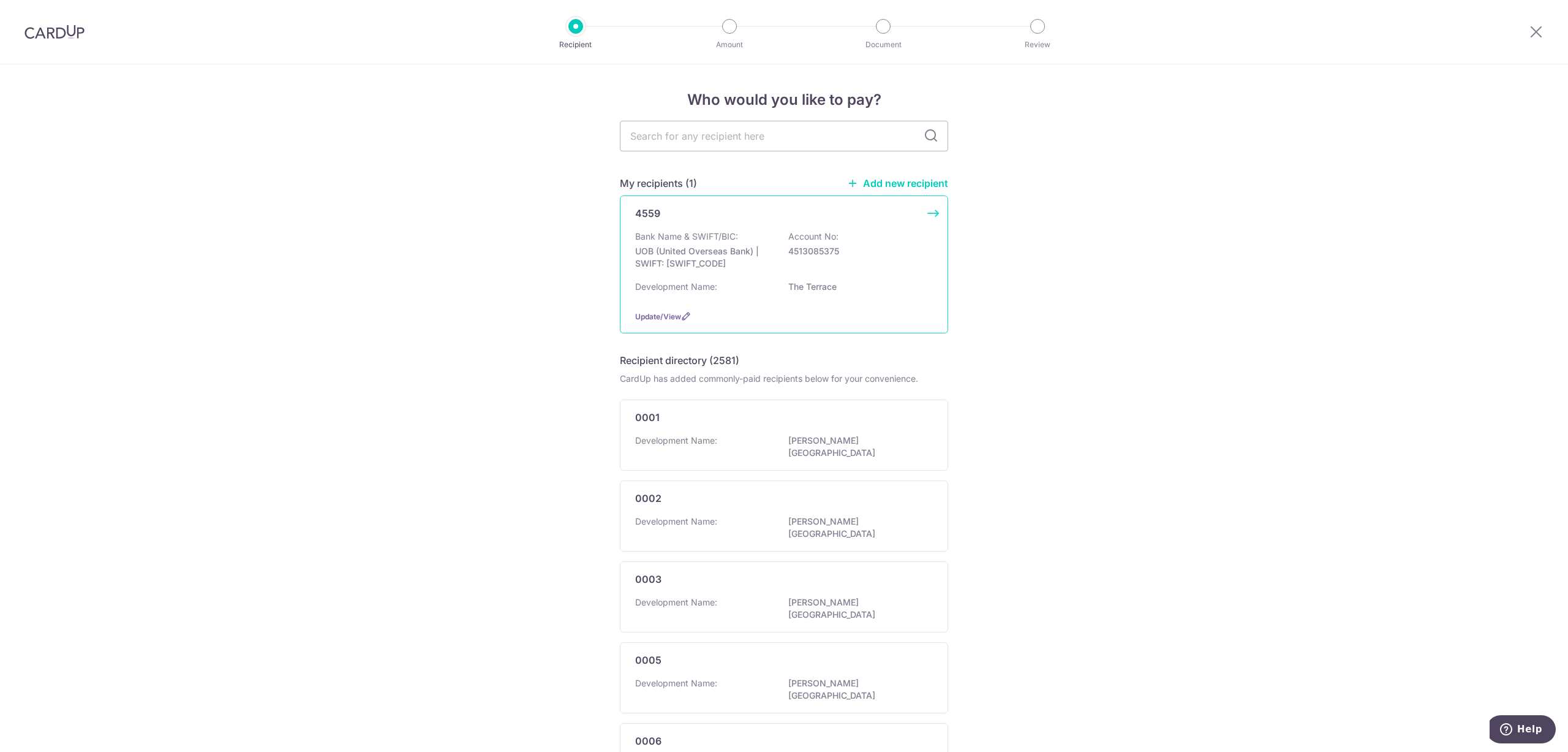
click at [806, 252] on p "4513085375" at bounding box center [857, 251] width 137 height 12
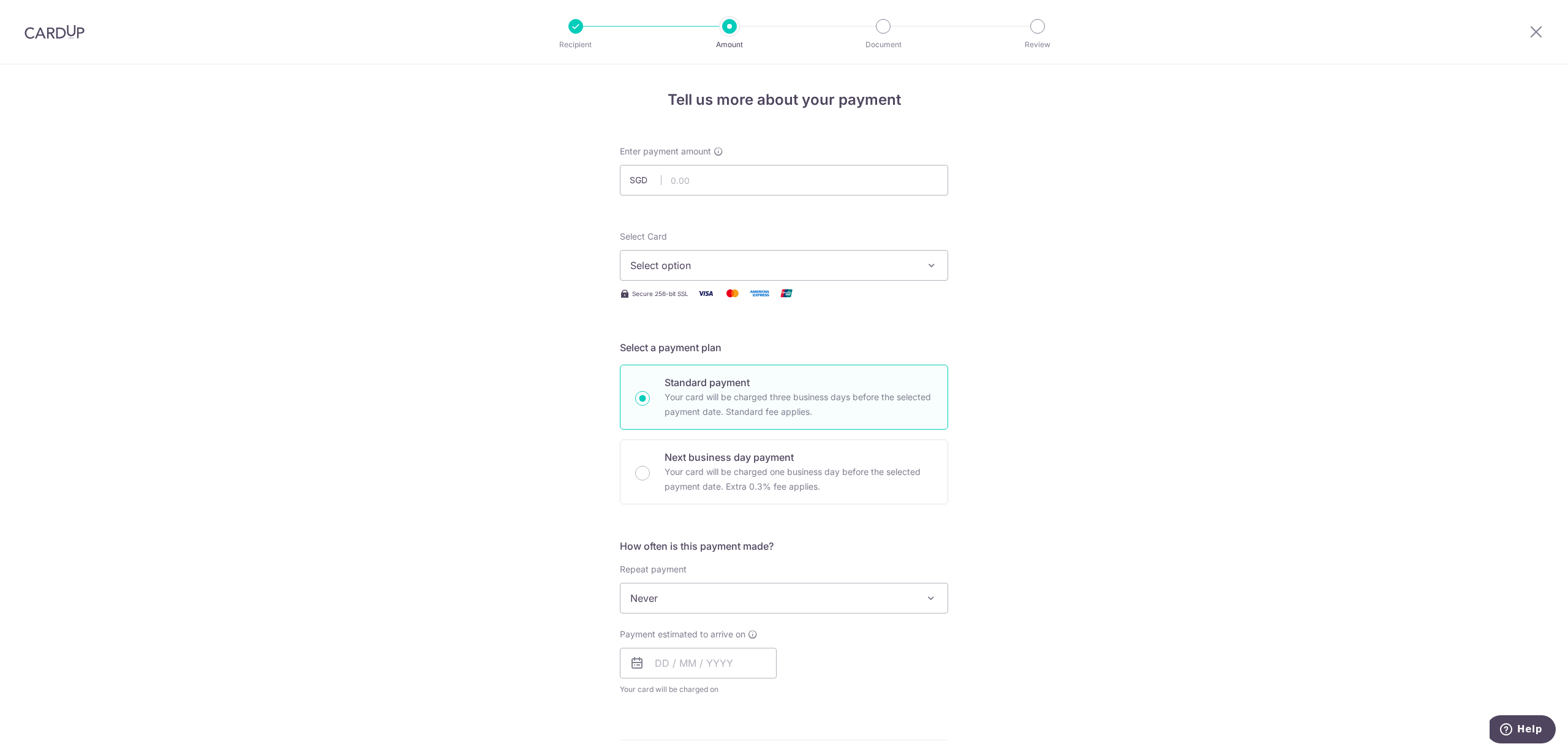
type input "922.14"
click at [733, 270] on span "Select option" at bounding box center [773, 265] width 285 height 15
click at [727, 355] on span "**** 8933" at bounding box center [784, 353] width 308 height 15
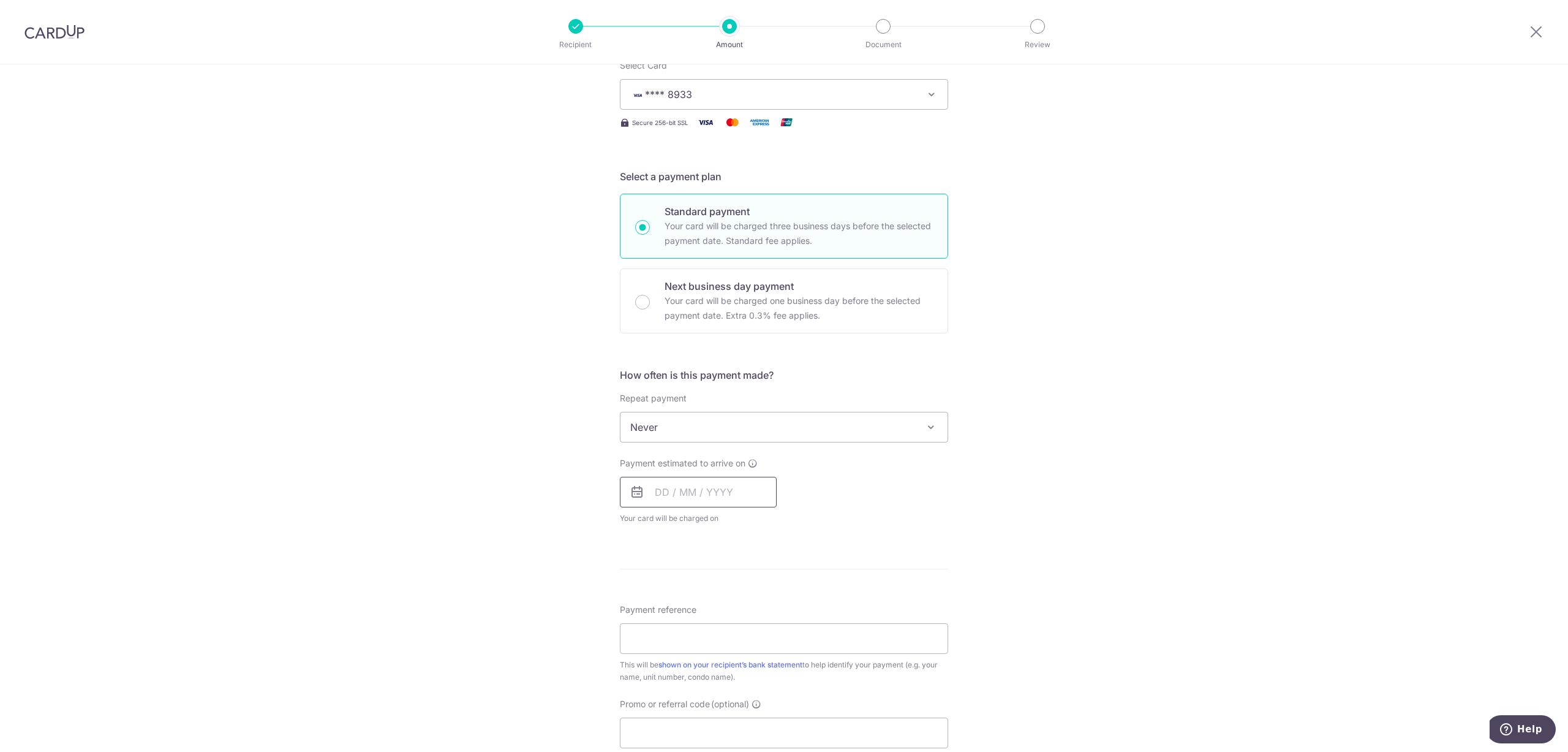
scroll to position [245, 0]
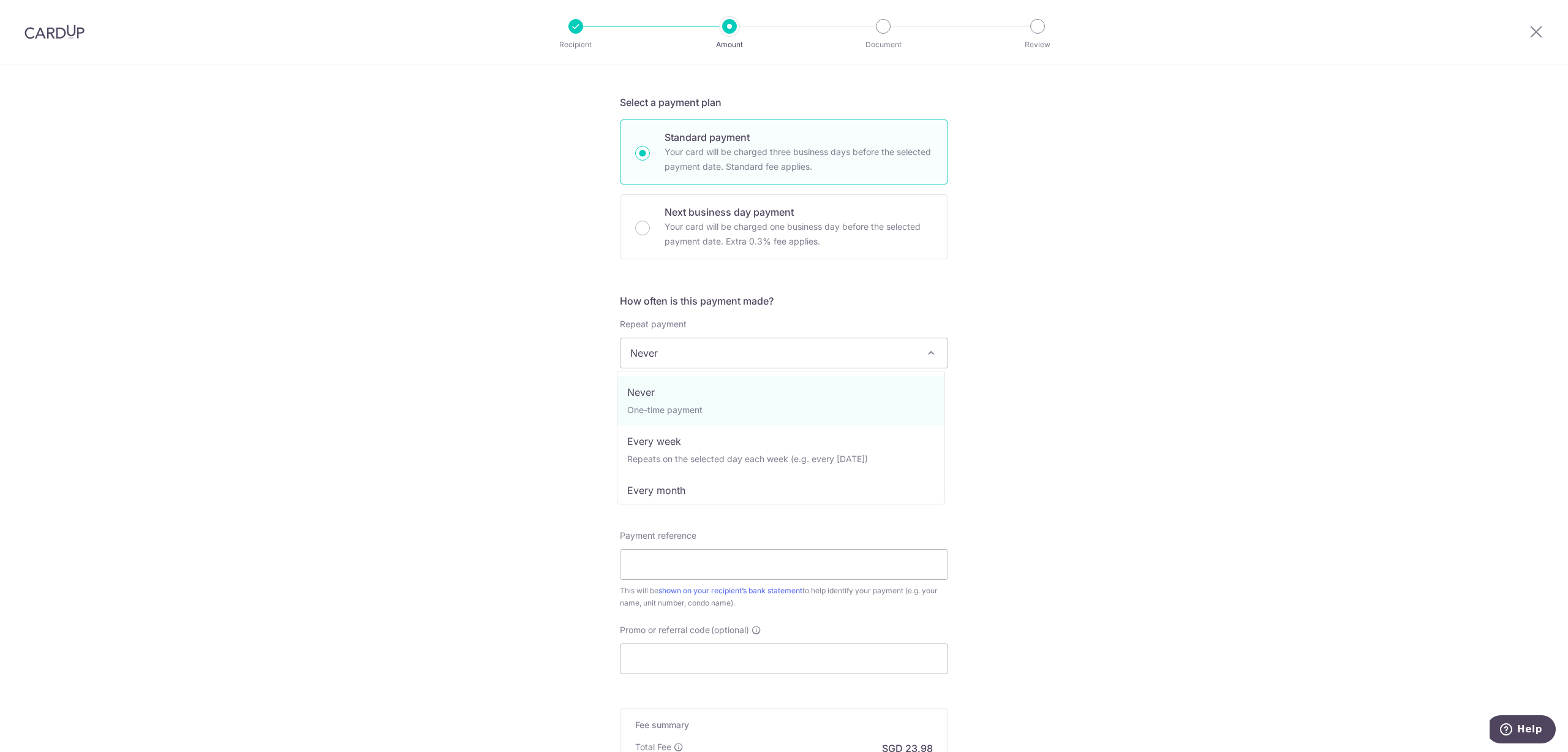
click at [731, 357] on span "Never" at bounding box center [784, 353] width 327 height 29
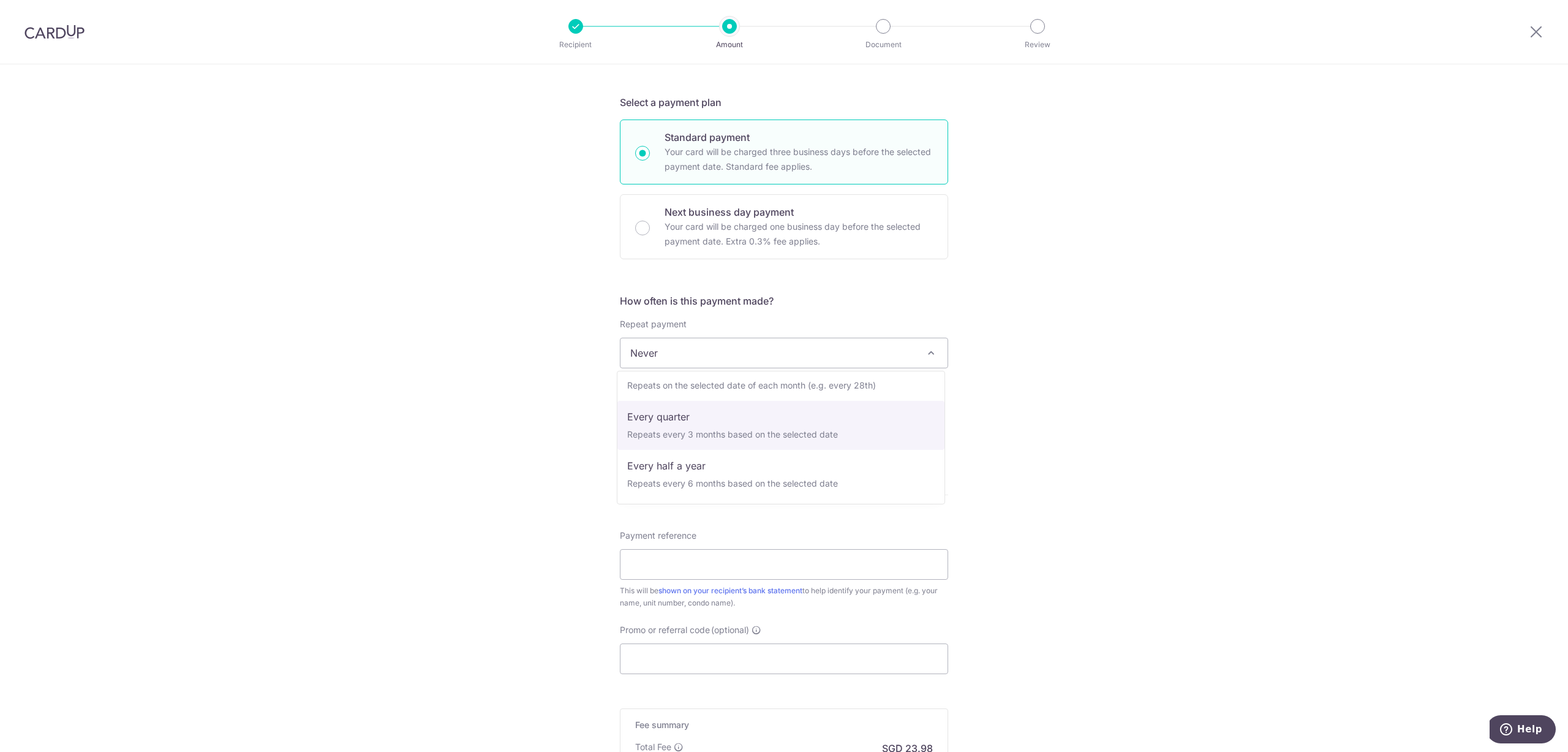
select select "4"
click at [767, 574] on input "Payment reference" at bounding box center [784, 577] width 328 height 31
type input "Block 88 0718"
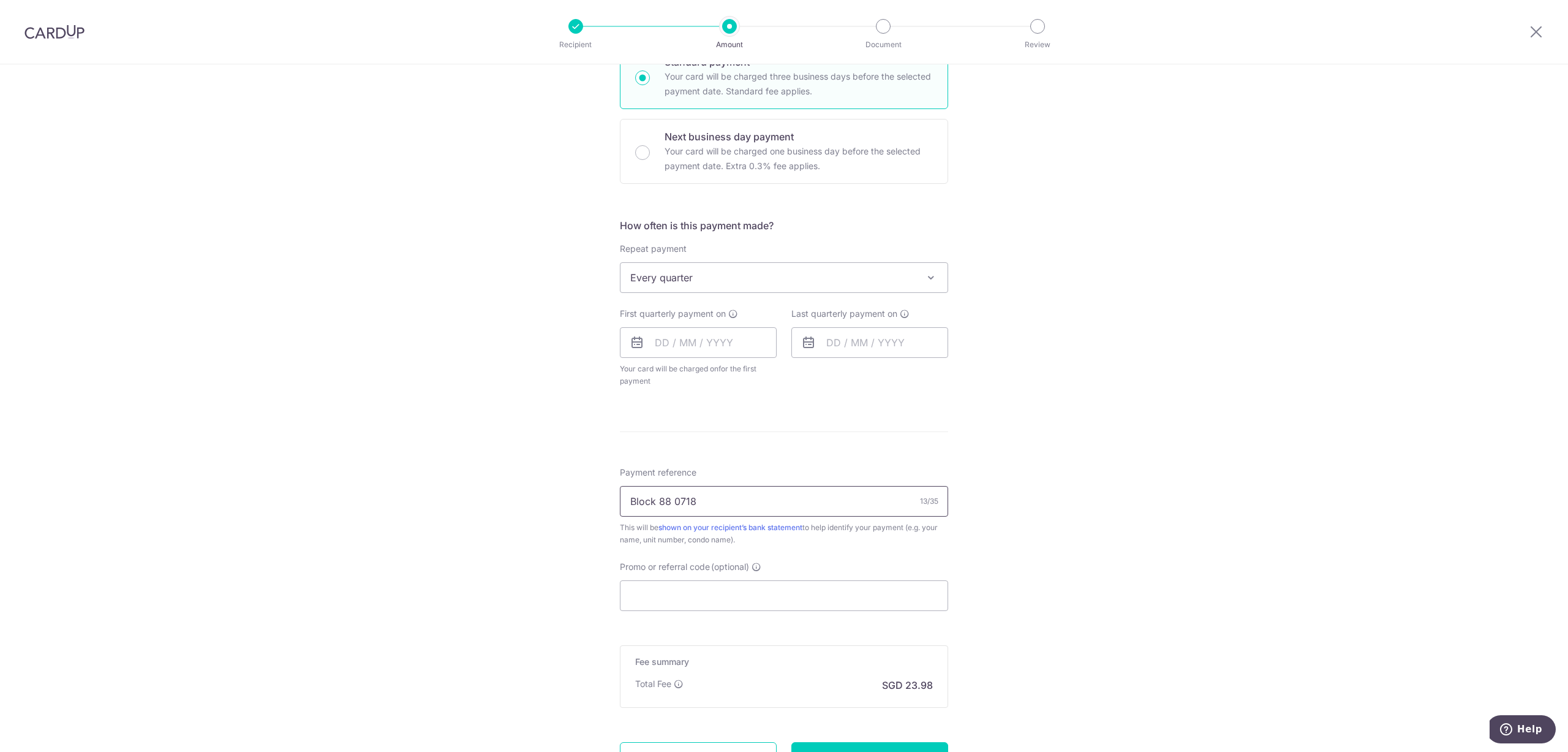
scroll to position [429, 0]
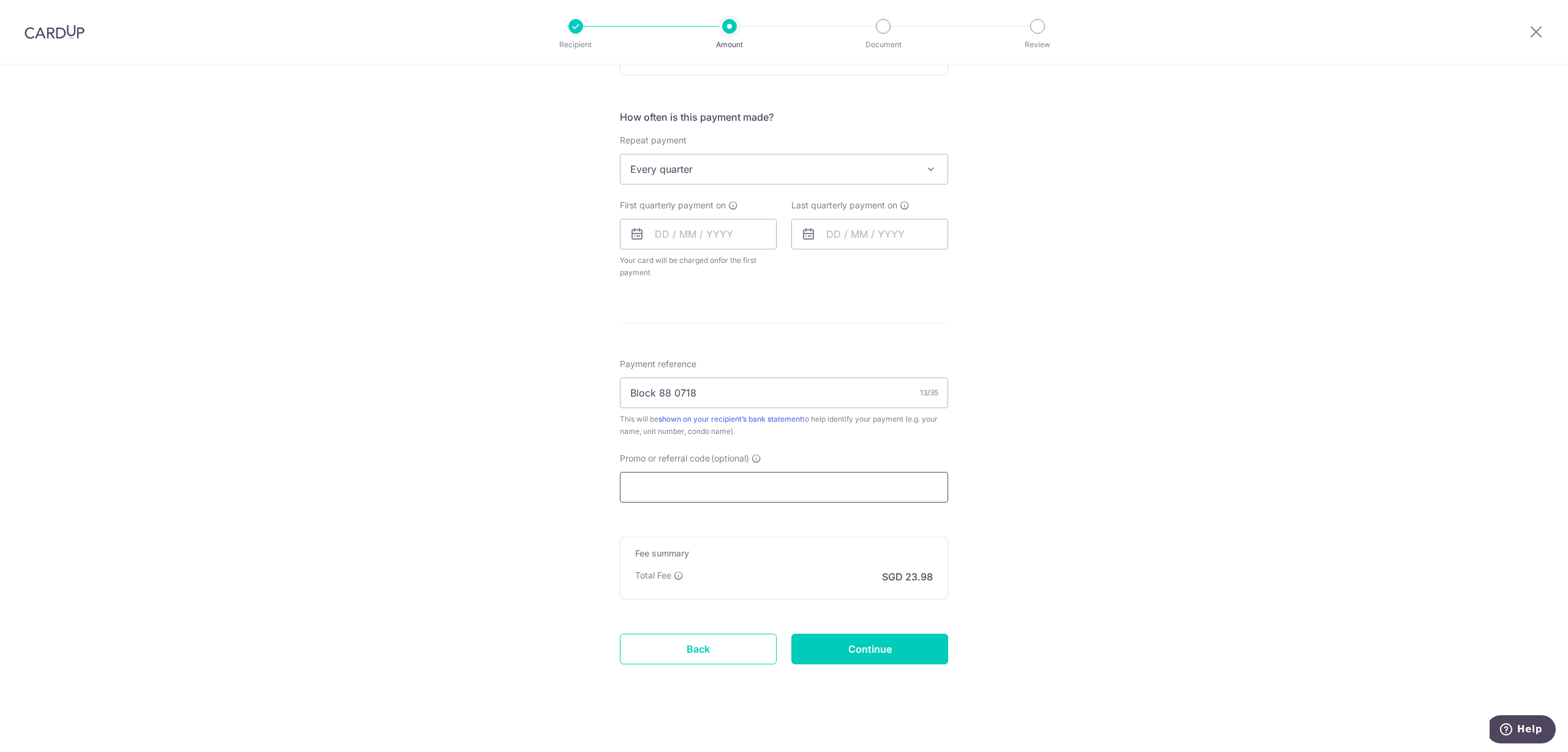
click at [787, 484] on input "Promo or referral code (optional)" at bounding box center [784, 487] width 328 height 31
